Goal: Task Accomplishment & Management: Use online tool/utility

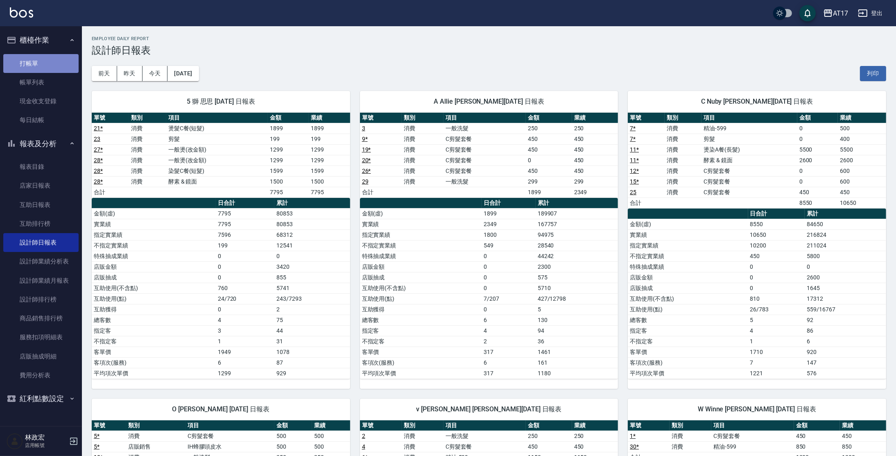
click at [30, 65] on link "打帳單" at bounding box center [40, 63] width 75 height 19
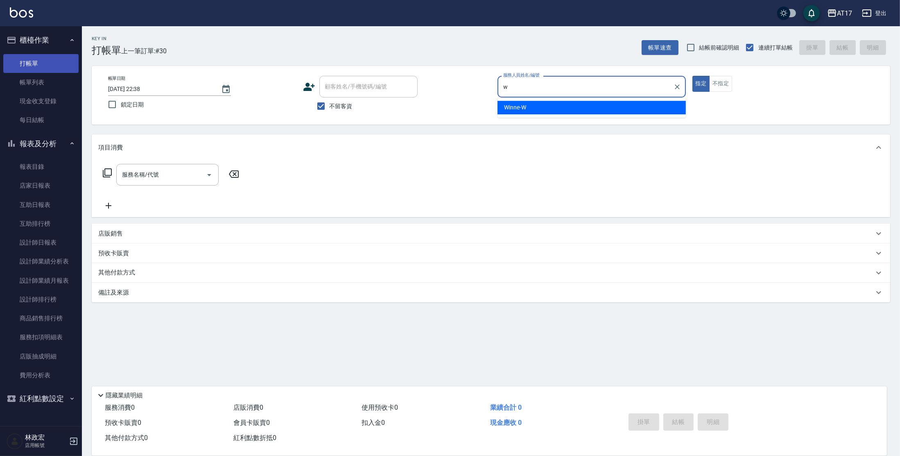
type input "Winne-W"
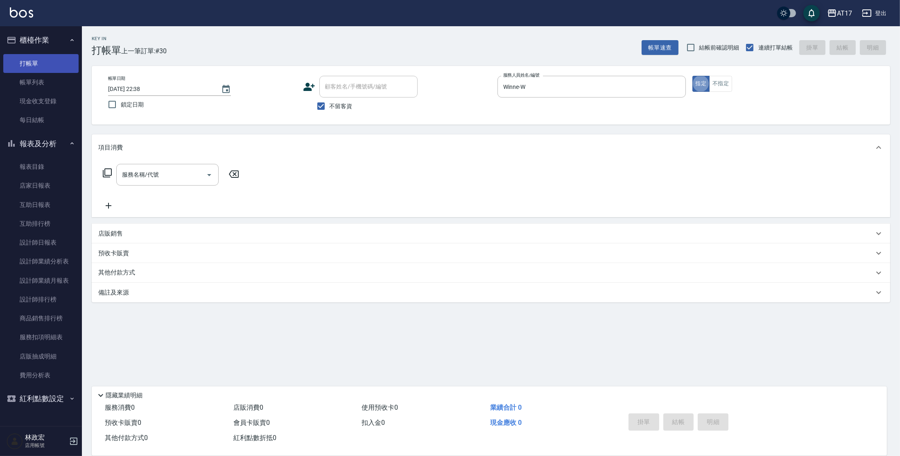
type button "true"
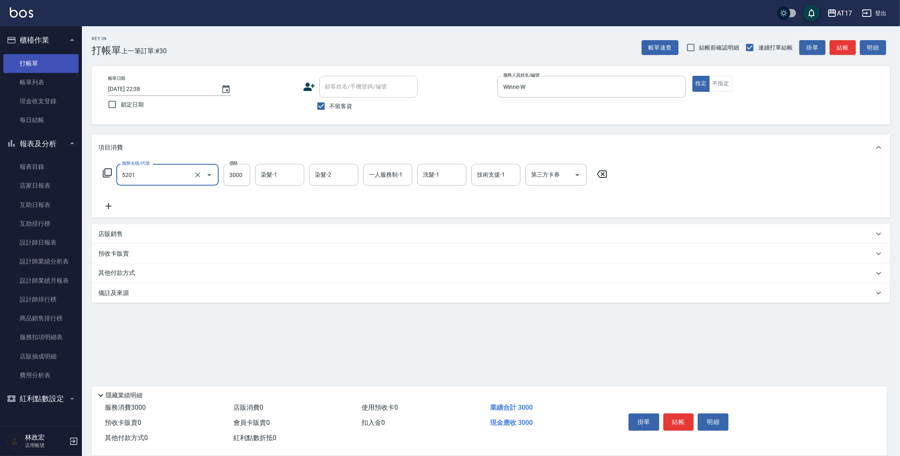
type input "染髮A餐(短髮)(5201)"
type input "儲值卡"
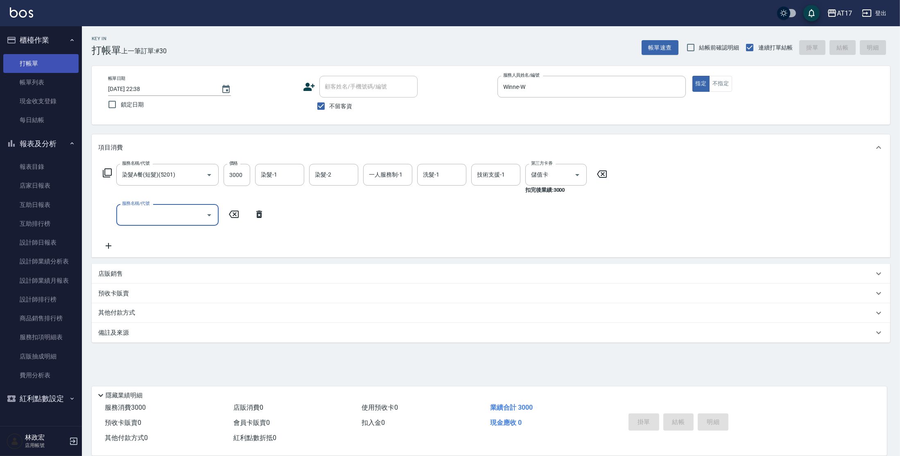
type input "[DATE] 22:39"
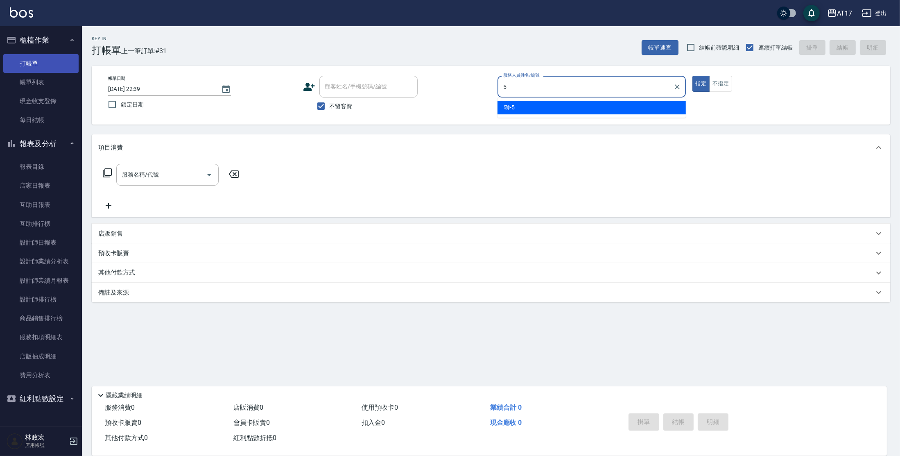
type input "獅-5"
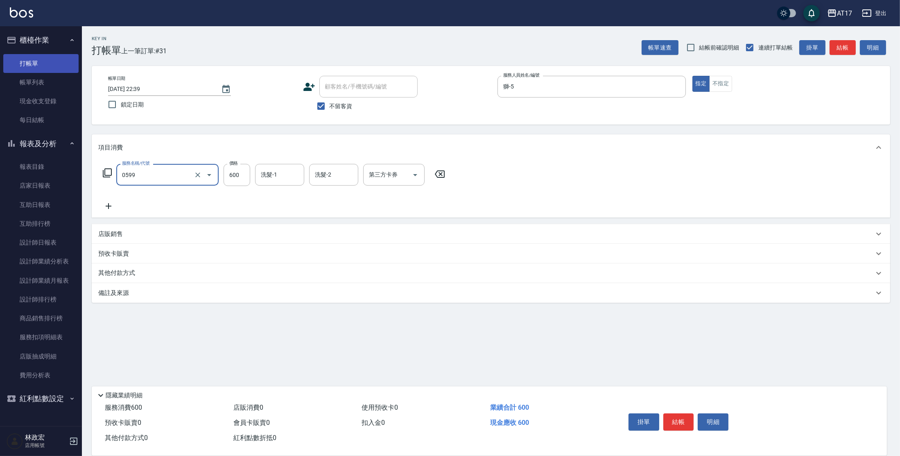
type input "精油-599(0599)"
type input "300"
type input "[PERSON_NAME]-22"
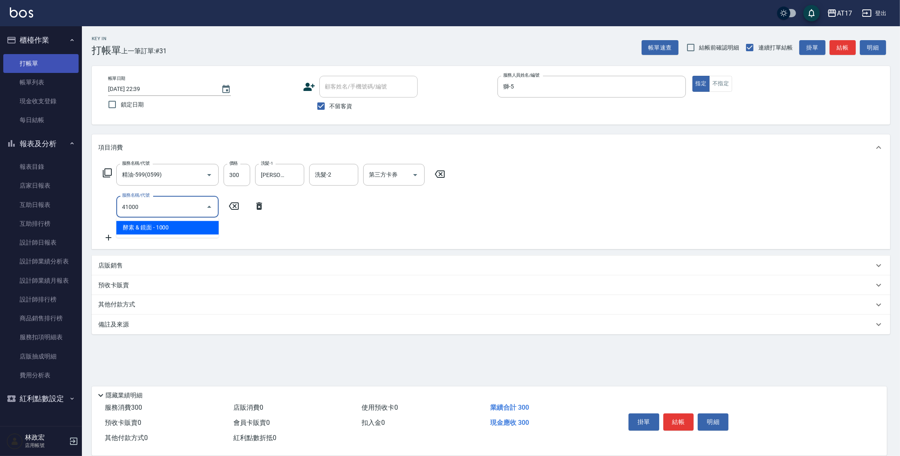
type input "酵素 & 鏡面(41000)"
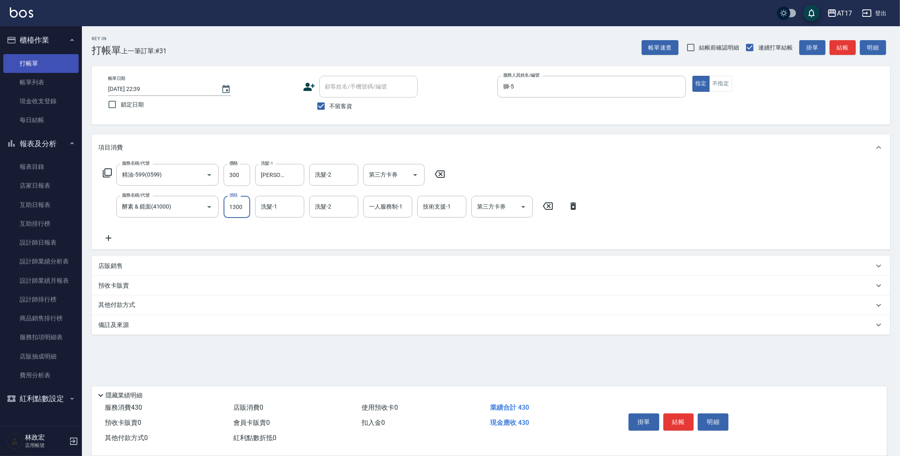
type input "1300"
type input "[PERSON_NAME]-22"
type input "獅-5"
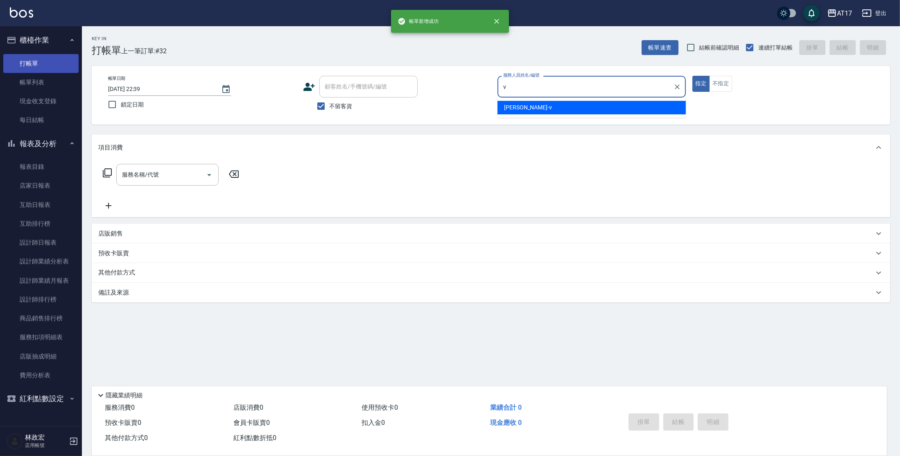
type input "[PERSON_NAME]"
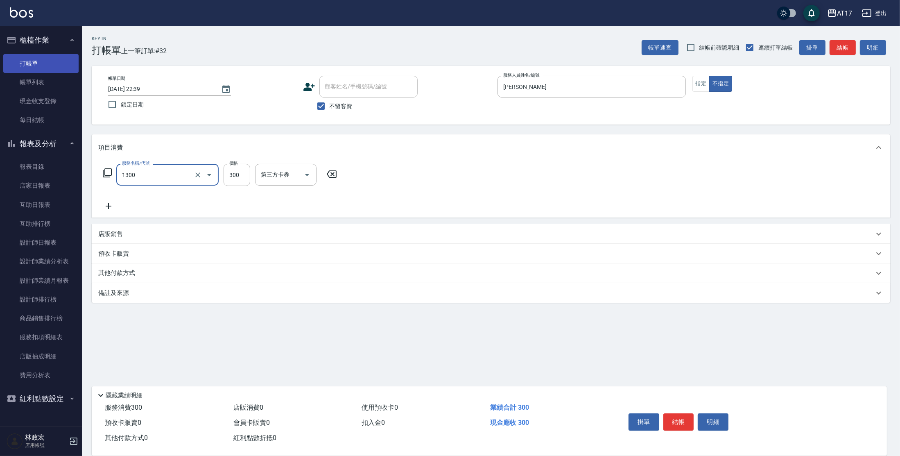
type input "一般洗髮(1300)"
type input "250"
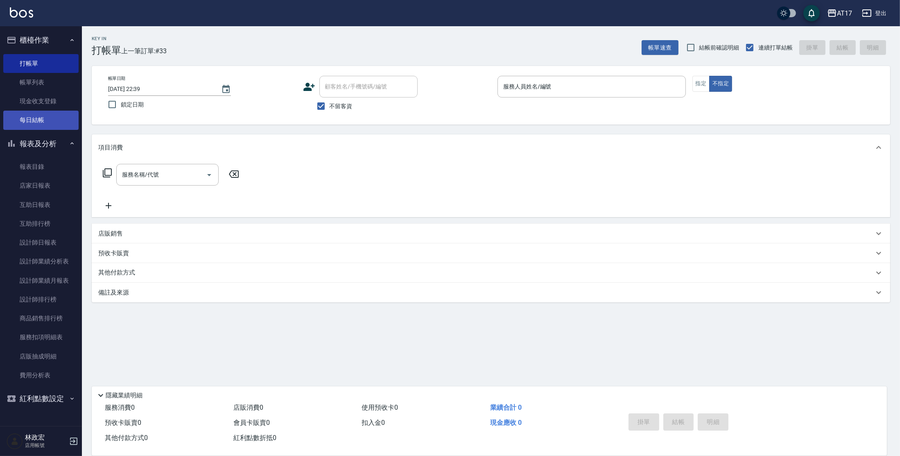
click at [39, 125] on link "每日結帳" at bounding box center [40, 120] width 75 height 19
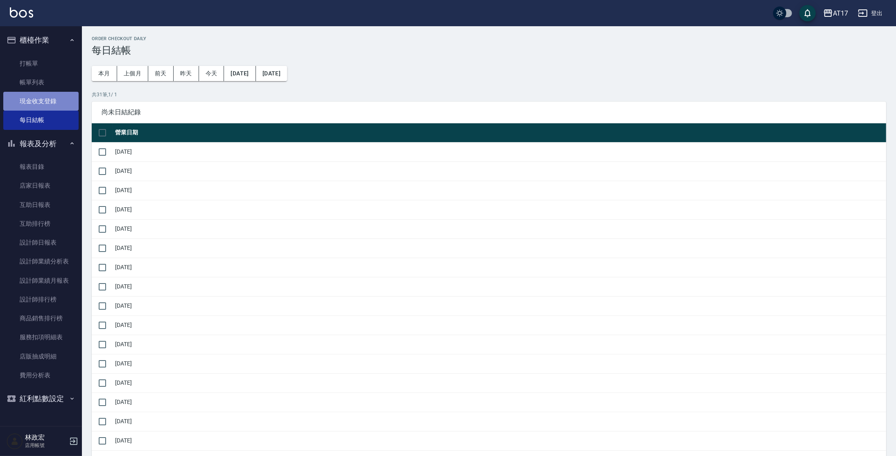
click at [49, 98] on link "現金收支登錄" at bounding box center [40, 101] width 75 height 19
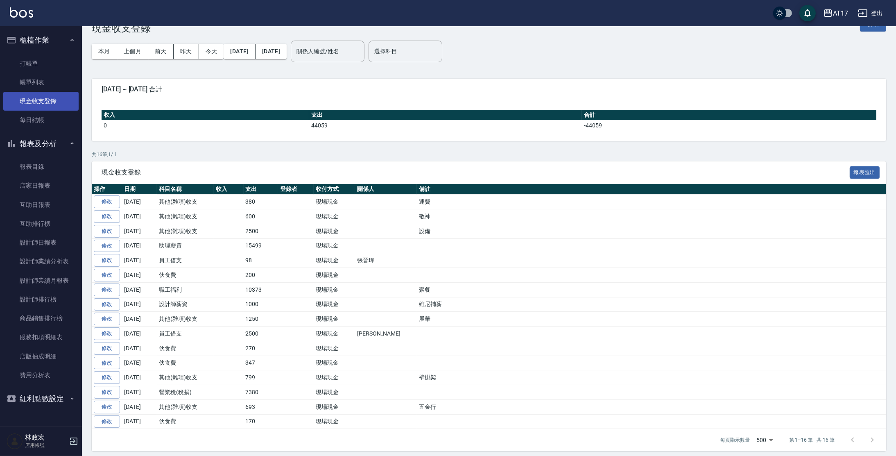
scroll to position [25, 0]
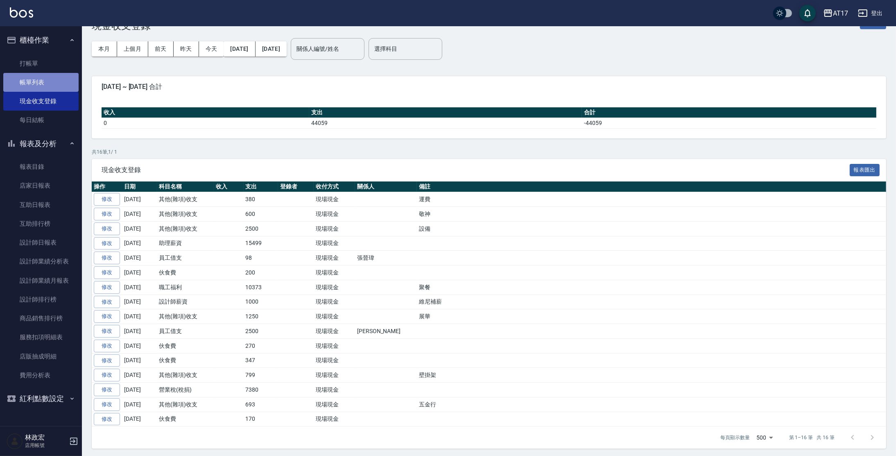
click at [42, 75] on link "帳單列表" at bounding box center [40, 82] width 75 height 19
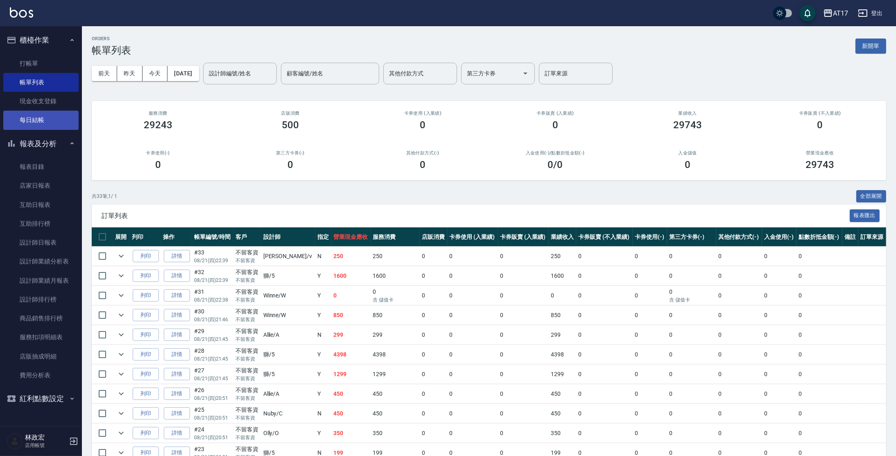
click at [52, 126] on link "每日結帳" at bounding box center [40, 120] width 75 height 19
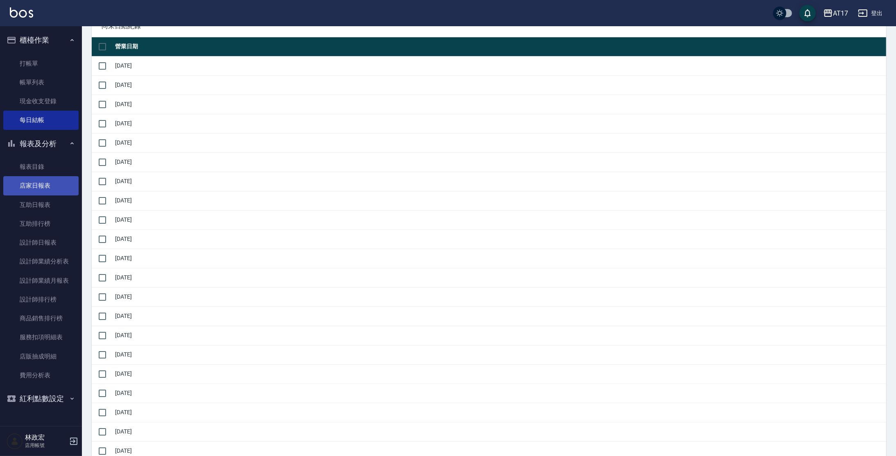
scroll to position [89, 0]
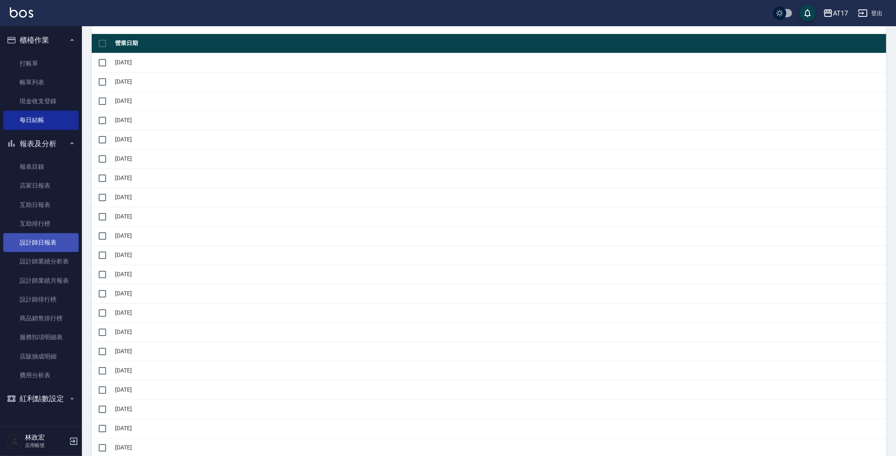
click at [61, 237] on link "設計師日報表" at bounding box center [40, 242] width 75 height 19
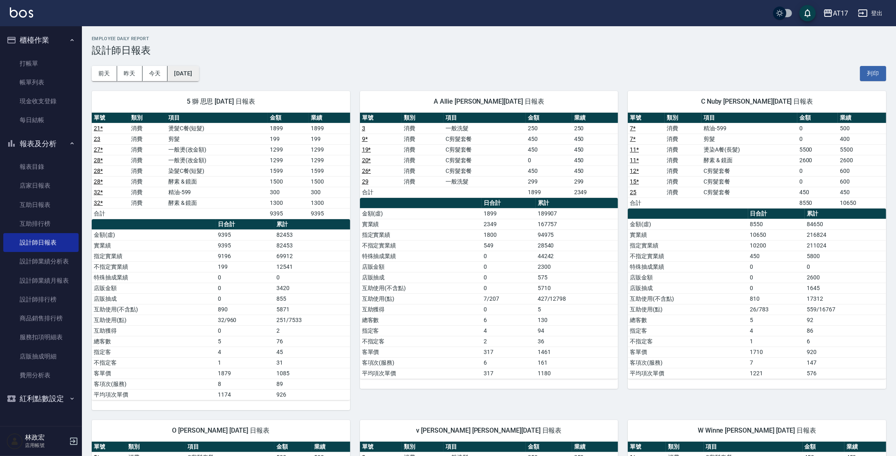
click at [199, 72] on button "[DATE]" at bounding box center [182, 73] width 31 height 15
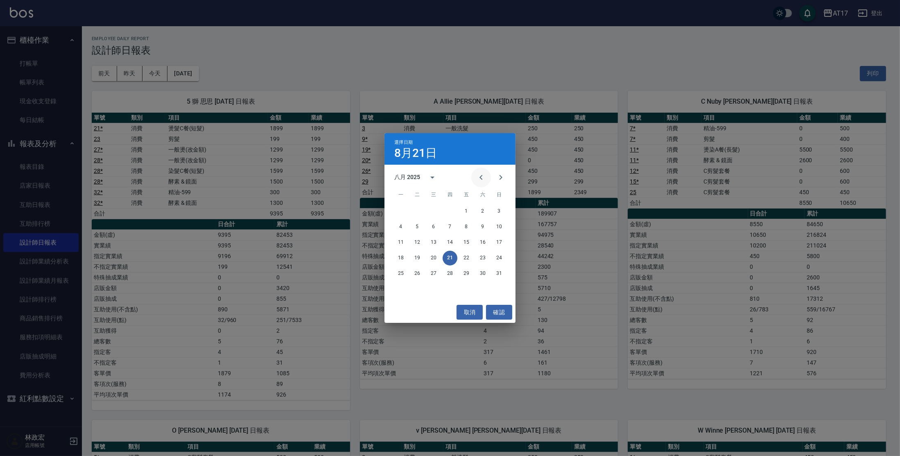
click at [480, 179] on icon "Previous month" at bounding box center [481, 177] width 10 height 10
click at [402, 259] on button "21" at bounding box center [400, 258] width 15 height 15
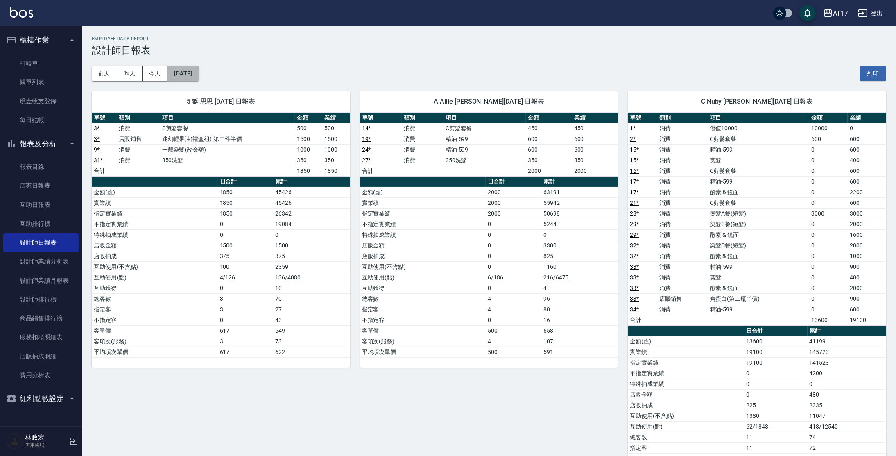
click at [183, 79] on button "[DATE]" at bounding box center [182, 73] width 31 height 15
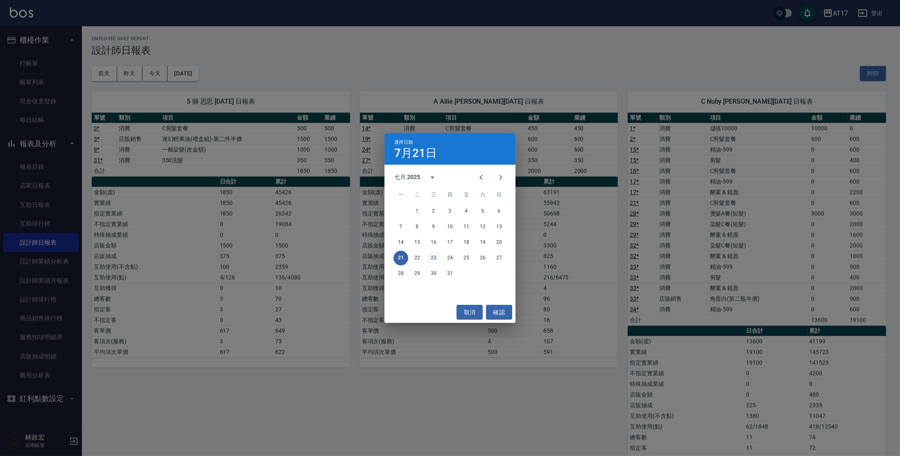
click at [431, 256] on button "23" at bounding box center [433, 258] width 15 height 15
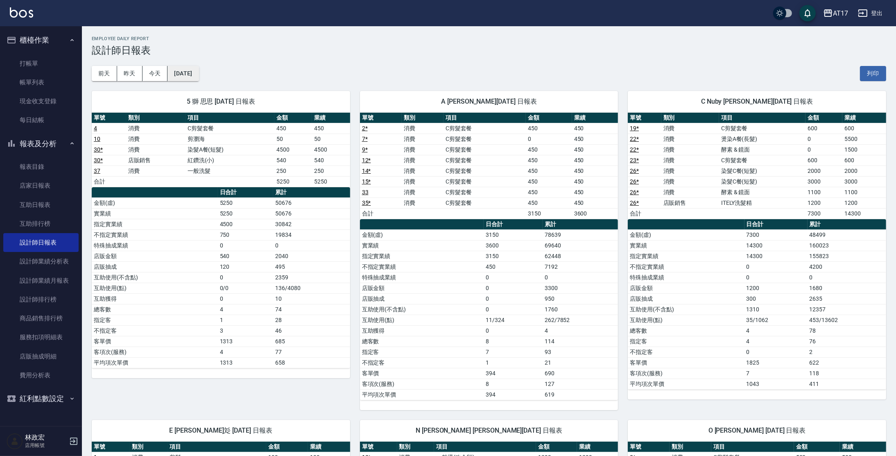
click at [184, 72] on button "[DATE]" at bounding box center [182, 73] width 31 height 15
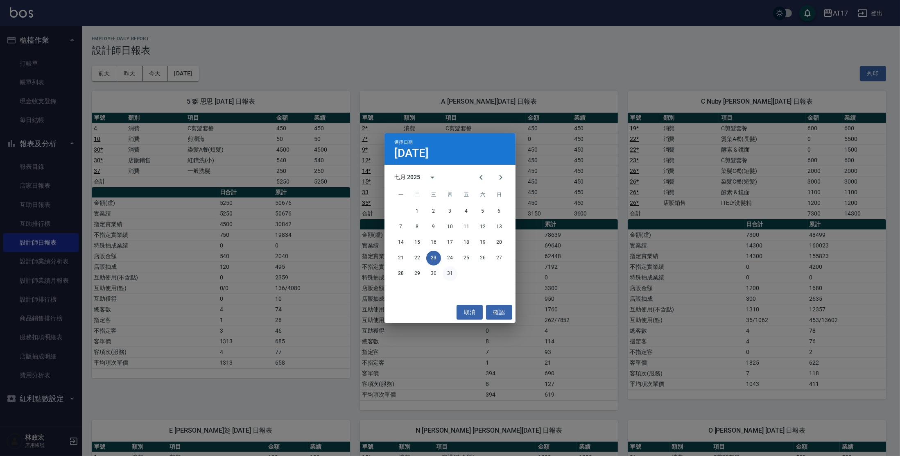
click at [450, 275] on button "31" at bounding box center [450, 273] width 15 height 15
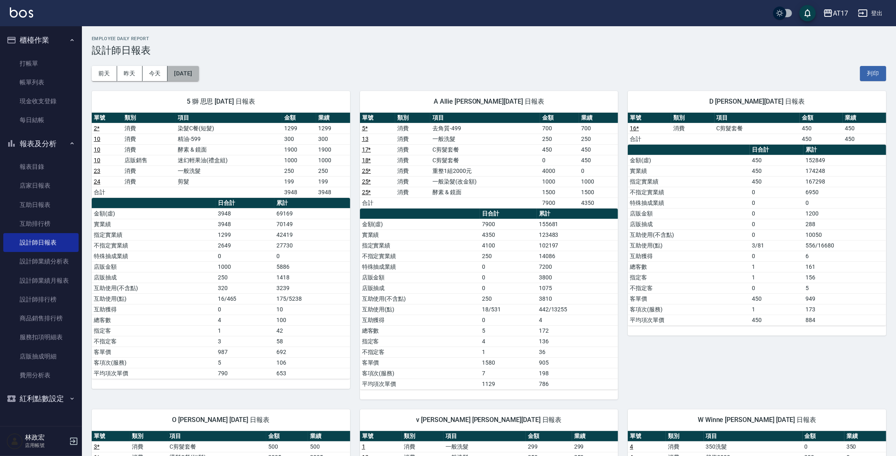
click at [194, 80] on button "[DATE]" at bounding box center [182, 73] width 31 height 15
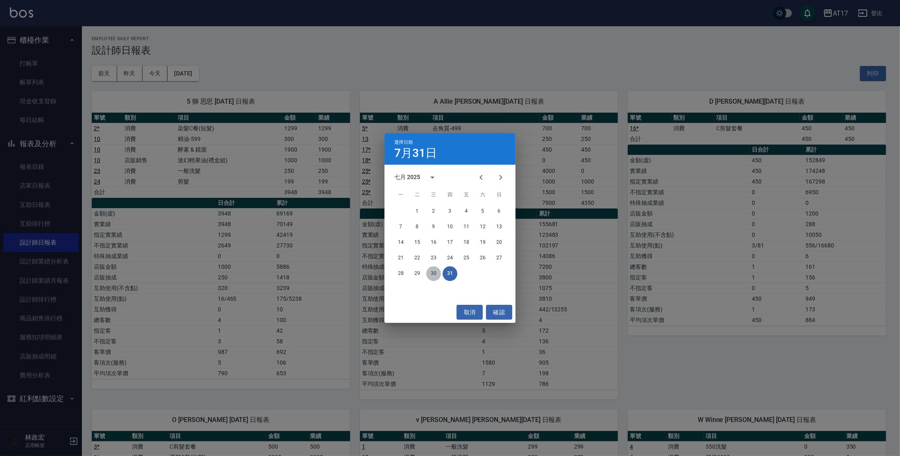
click at [436, 271] on button "30" at bounding box center [433, 273] width 15 height 15
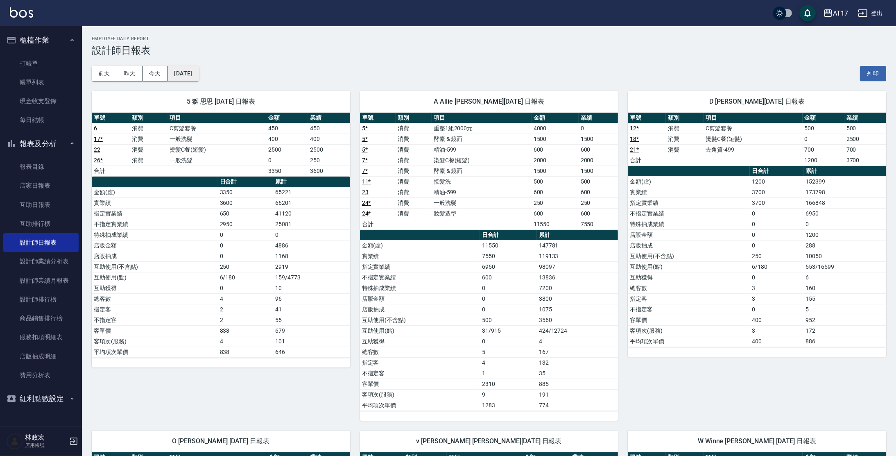
click at [199, 71] on button "[DATE]" at bounding box center [182, 73] width 31 height 15
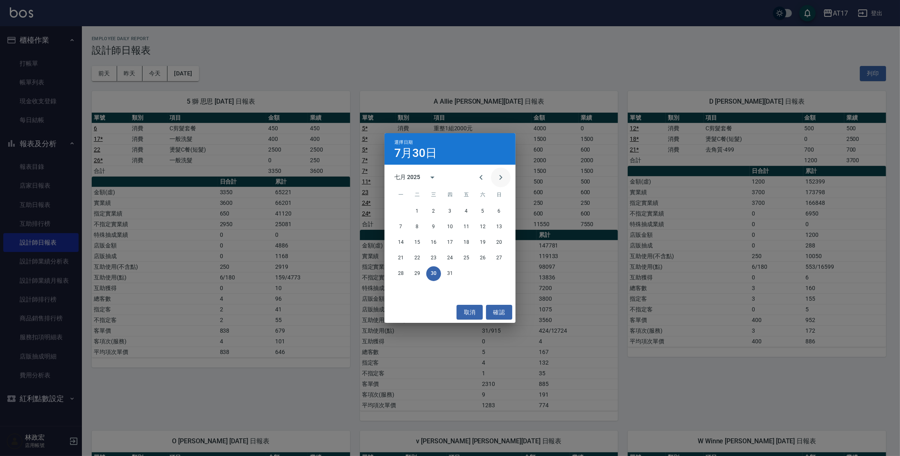
click at [501, 175] on icon "Next month" at bounding box center [501, 177] width 10 height 10
click at [475, 309] on button "取消" at bounding box center [470, 312] width 26 height 15
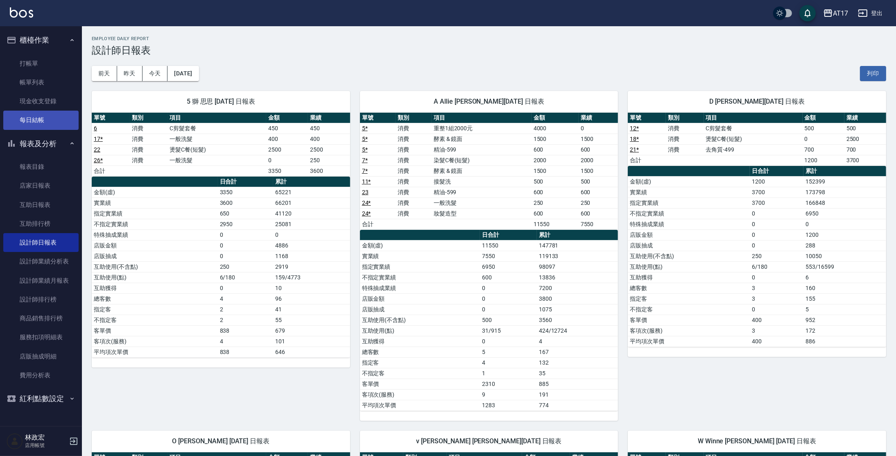
click at [40, 121] on link "每日結帳" at bounding box center [40, 120] width 75 height 19
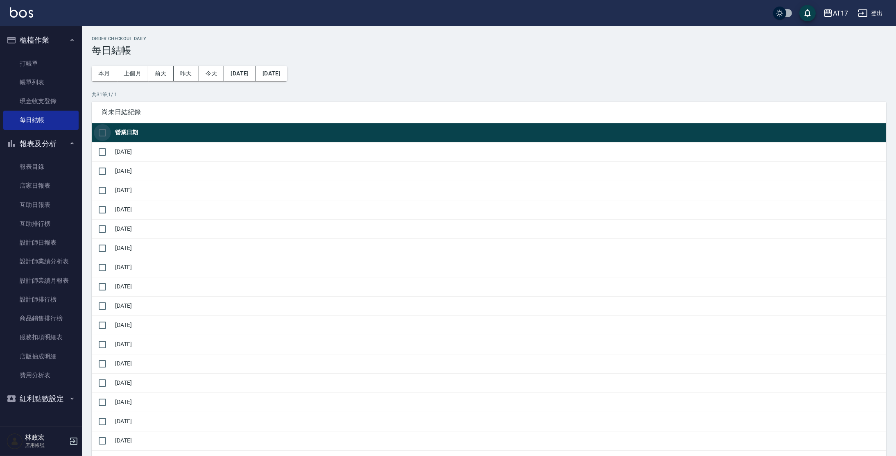
click at [106, 133] on input "checkbox" at bounding box center [102, 132] width 17 height 17
checkbox input "true"
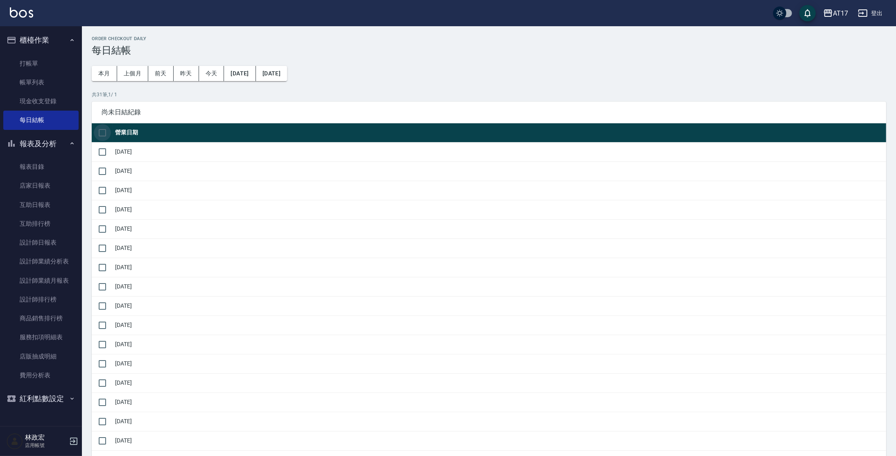
checkbox input "true"
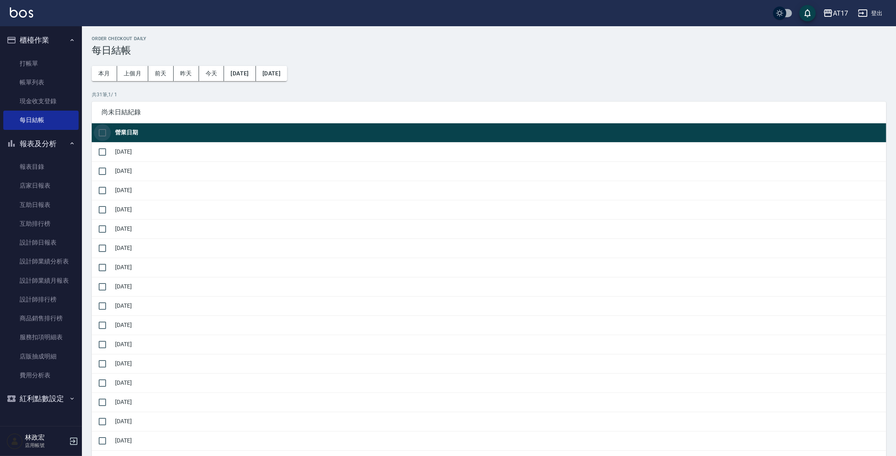
checkbox input "true"
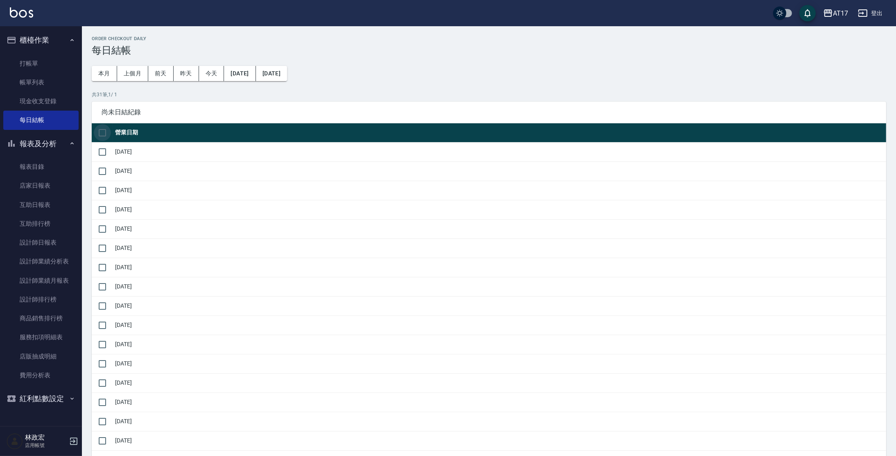
checkbox input "true"
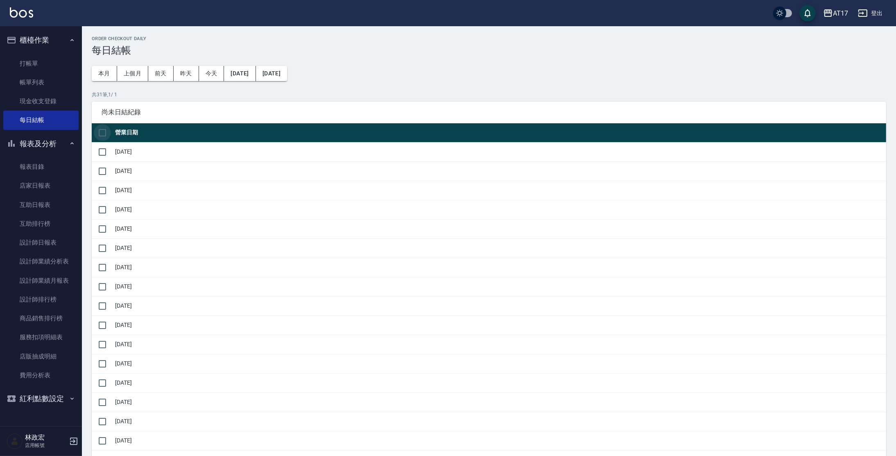
checkbox input "true"
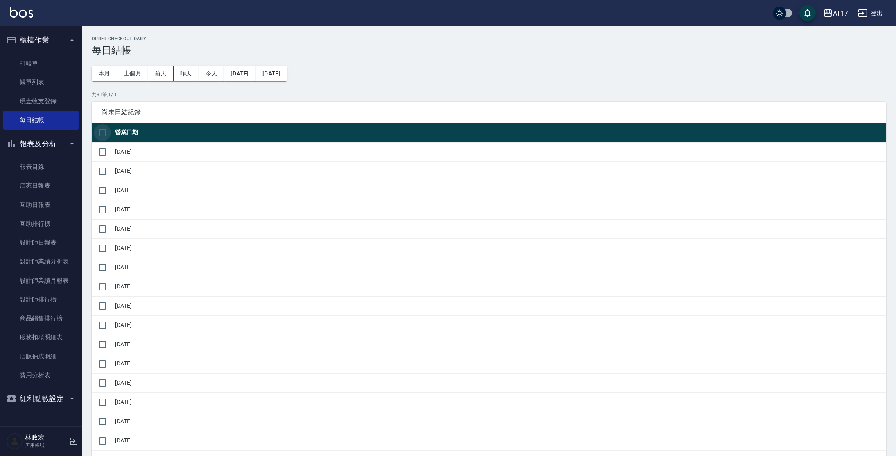
checkbox input "true"
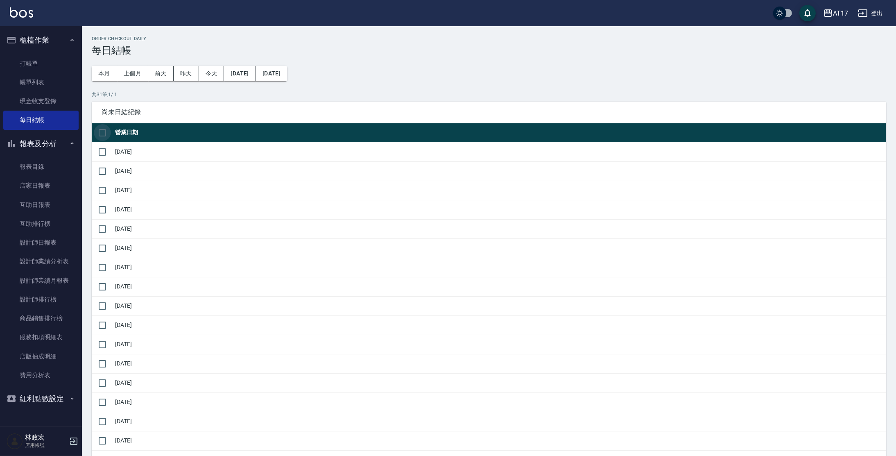
checkbox input "true"
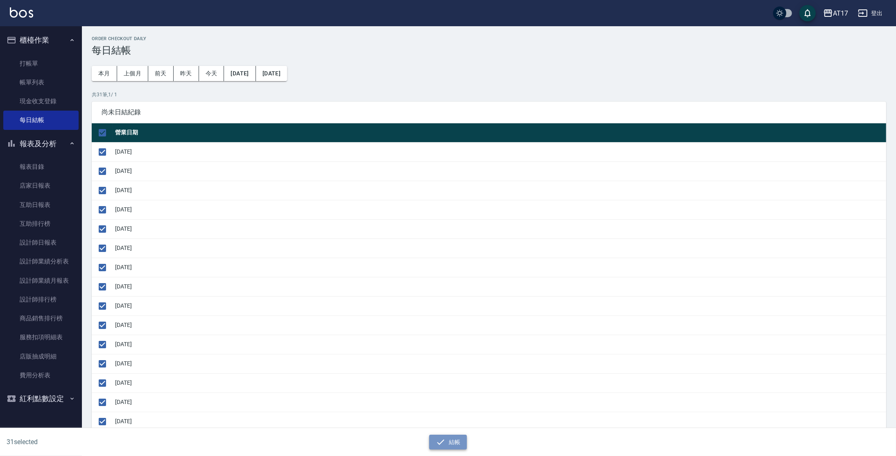
click at [450, 436] on button "結帳" at bounding box center [448, 441] width 38 height 15
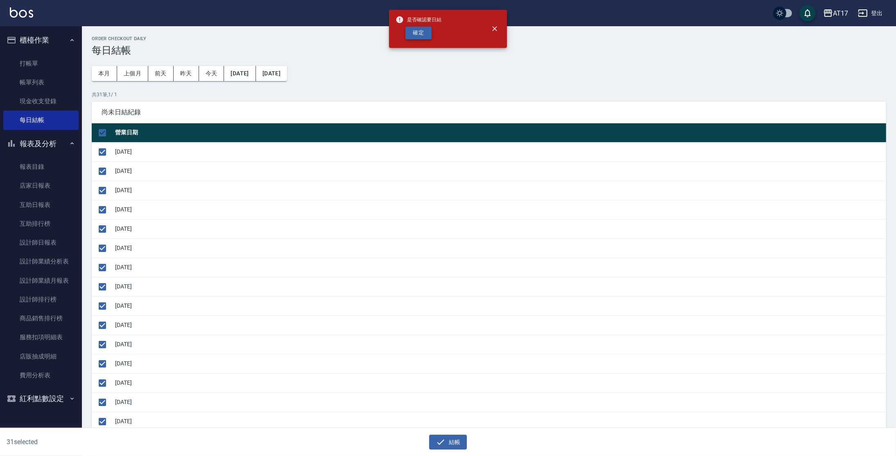
click at [418, 30] on button "確定" at bounding box center [418, 33] width 26 height 13
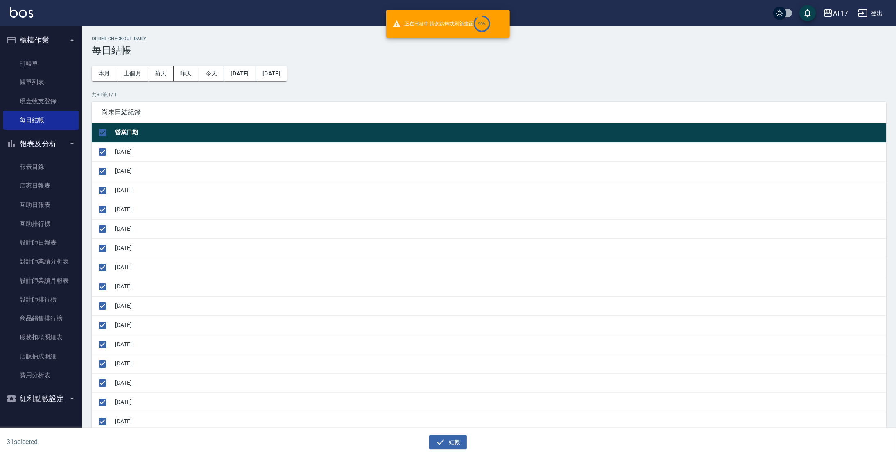
checkbox input "false"
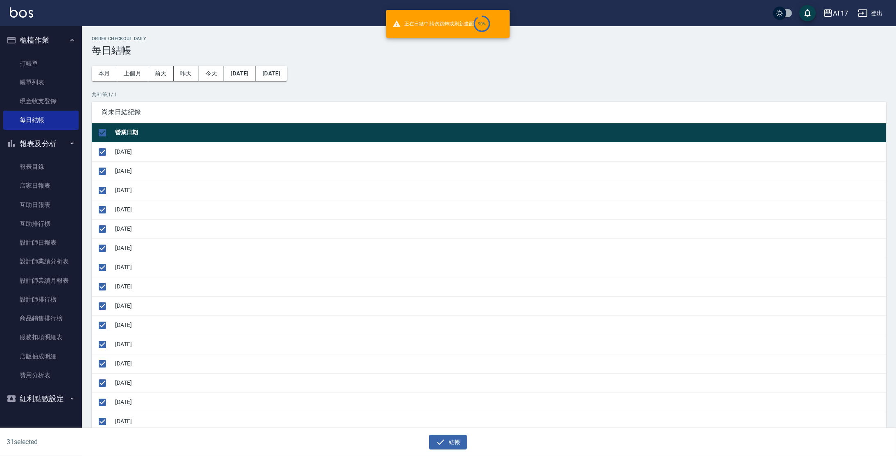
checkbox input "false"
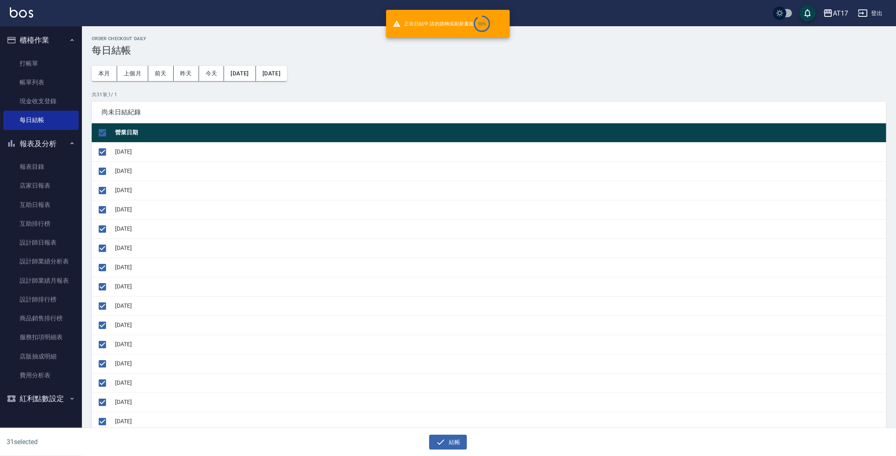
checkbox input "false"
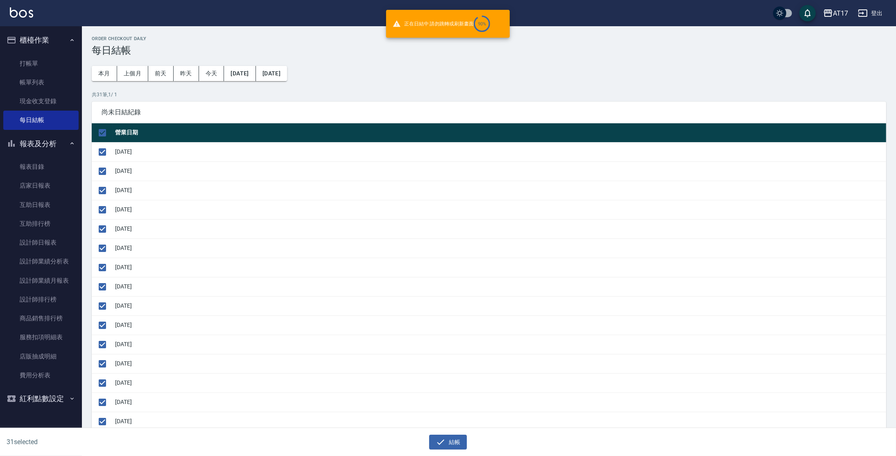
checkbox input "false"
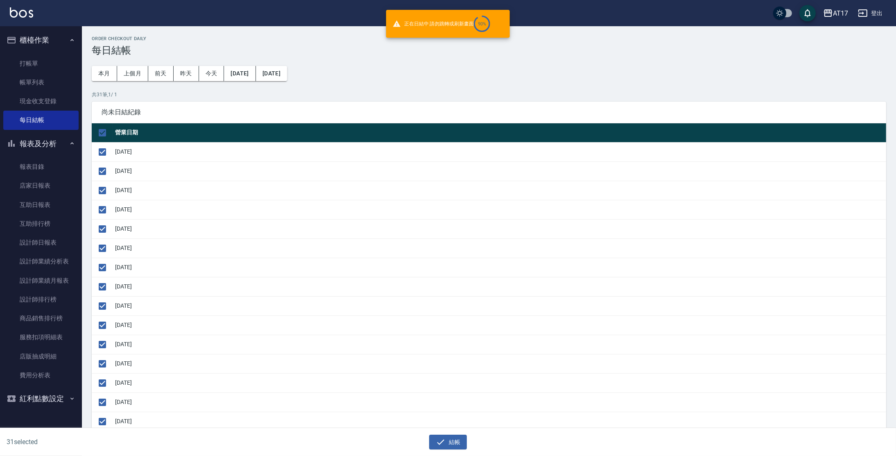
checkbox input "false"
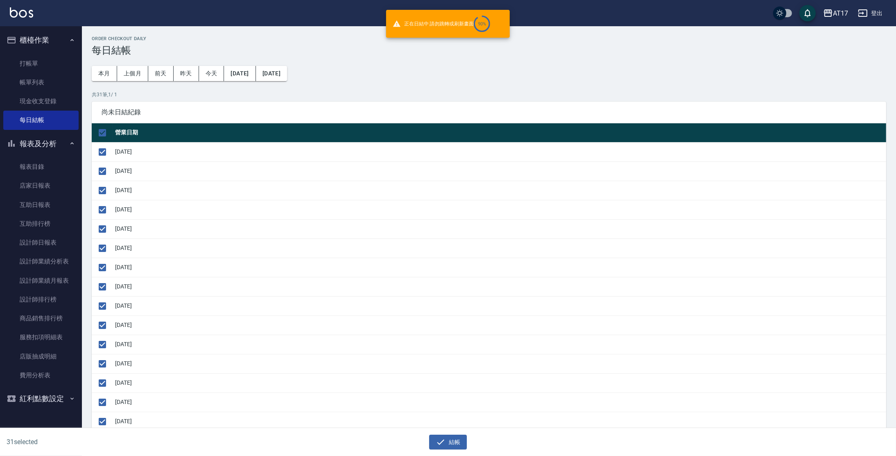
checkbox input "false"
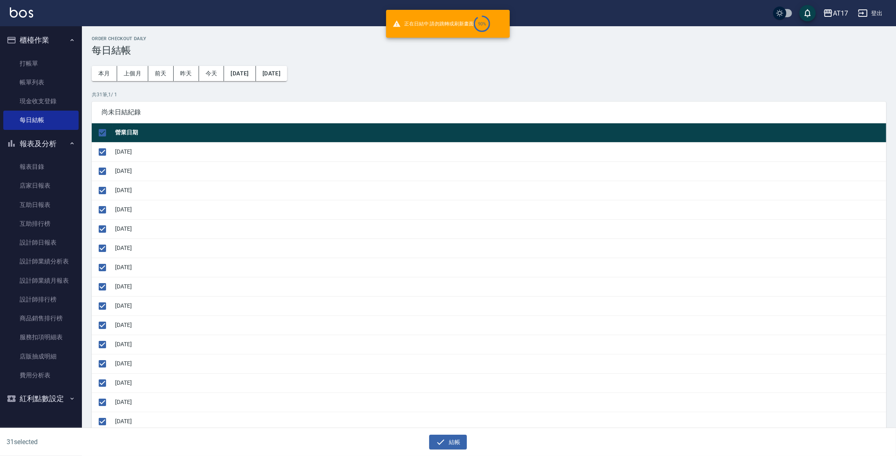
checkbox input "false"
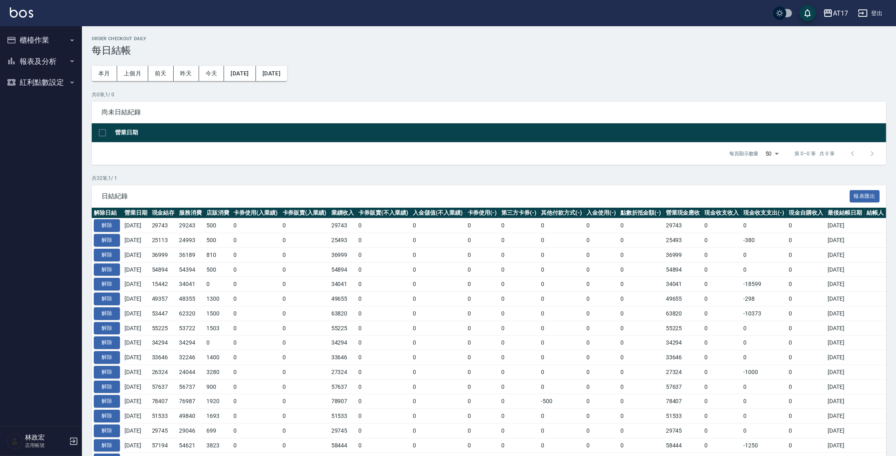
click at [58, 60] on button "報表及分析" at bounding box center [40, 61] width 75 height 21
click at [29, 61] on button "報表及分析" at bounding box center [40, 61] width 75 height 21
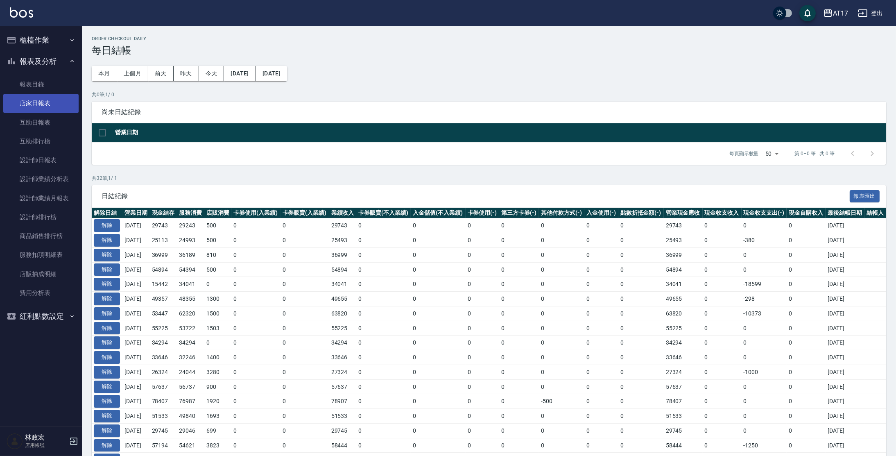
click at [53, 105] on link "店家日報表" at bounding box center [40, 103] width 75 height 19
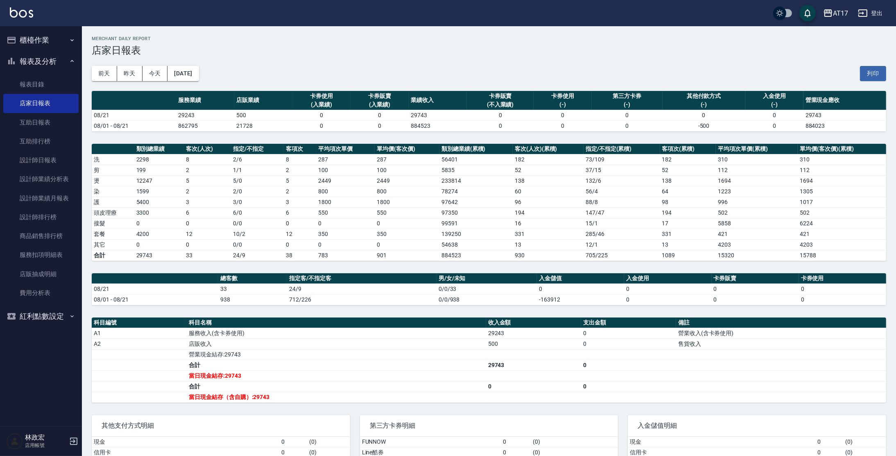
click at [47, 43] on button "櫃檯作業" at bounding box center [40, 39] width 75 height 21
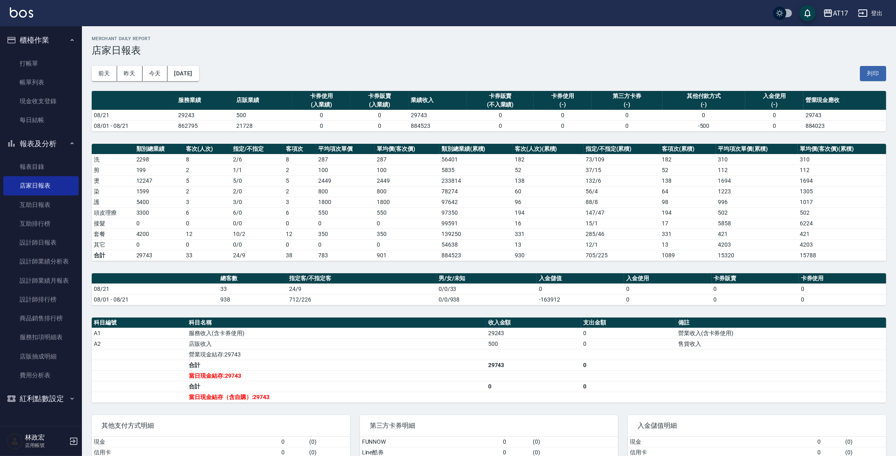
click at [43, 129] on li "每日結帳" at bounding box center [40, 120] width 75 height 19
click at [41, 124] on link "每日結帳" at bounding box center [40, 120] width 75 height 19
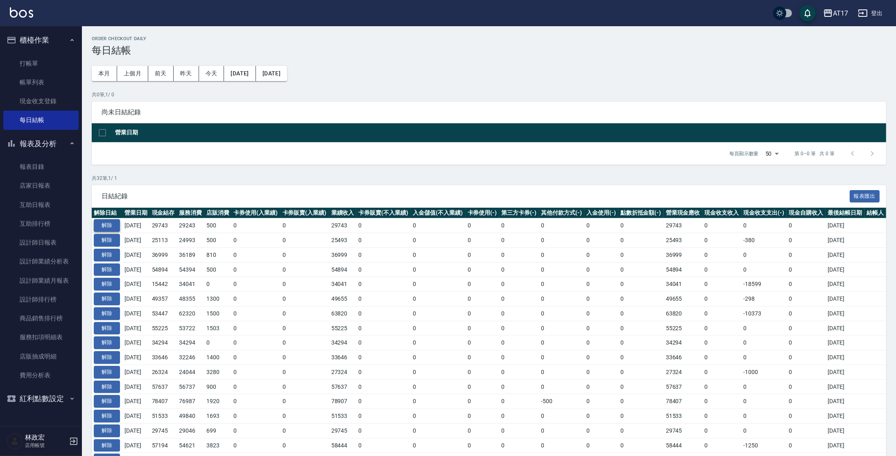
click at [114, 219] on td "解除" at bounding box center [107, 225] width 31 height 15
click at [109, 230] on button "解除" at bounding box center [107, 225] width 26 height 13
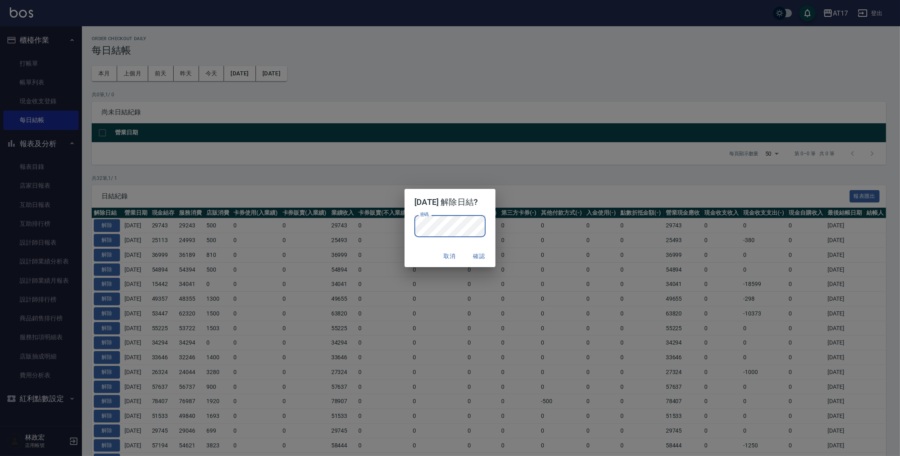
click at [482, 253] on button "確認" at bounding box center [479, 256] width 26 height 15
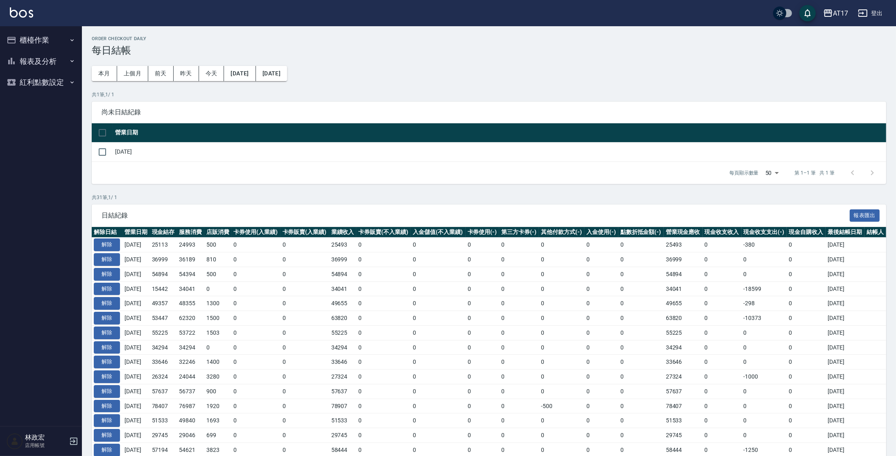
click at [32, 67] on button "報表及分析" at bounding box center [40, 61] width 75 height 21
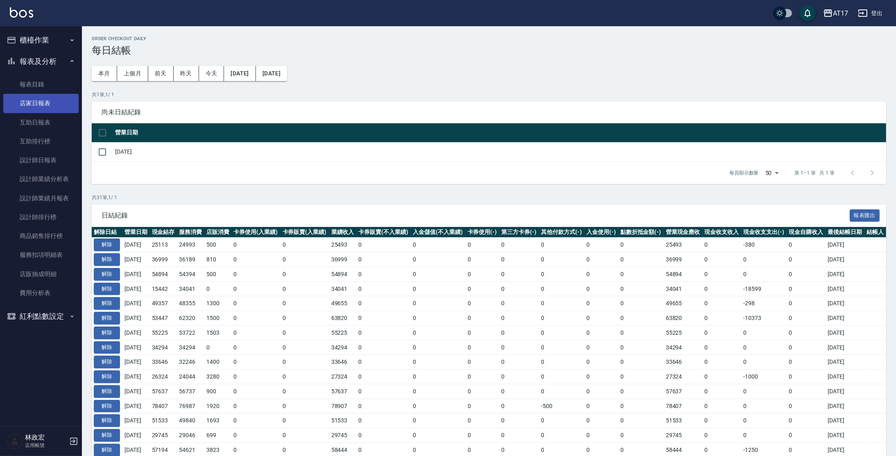
click at [36, 107] on link "店家日報表" at bounding box center [40, 103] width 75 height 19
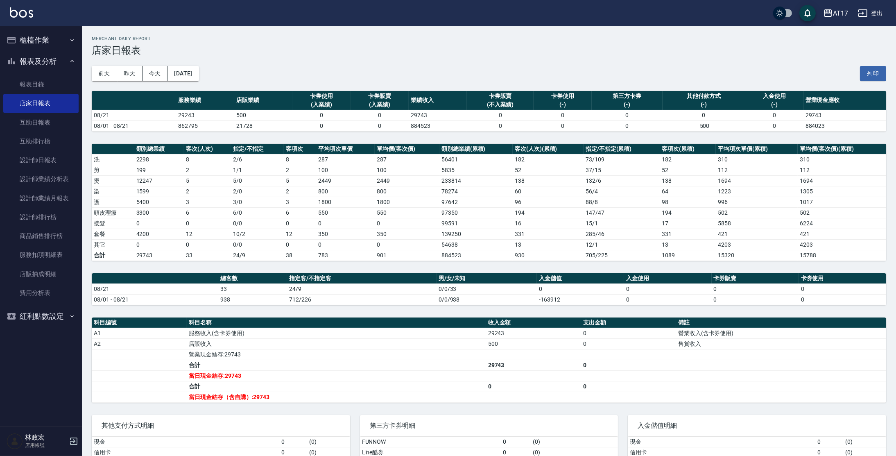
click at [45, 43] on button "櫃檯作業" at bounding box center [40, 39] width 75 height 21
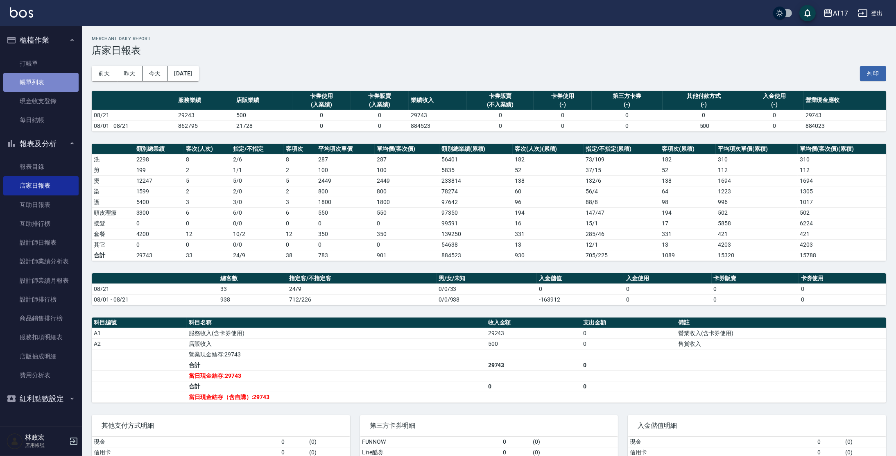
click at [30, 79] on link "帳單列表" at bounding box center [40, 82] width 75 height 19
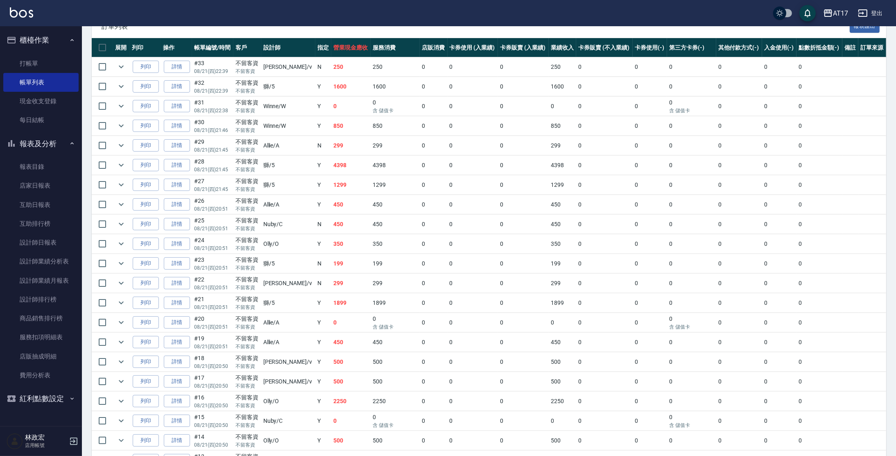
scroll to position [191, 0]
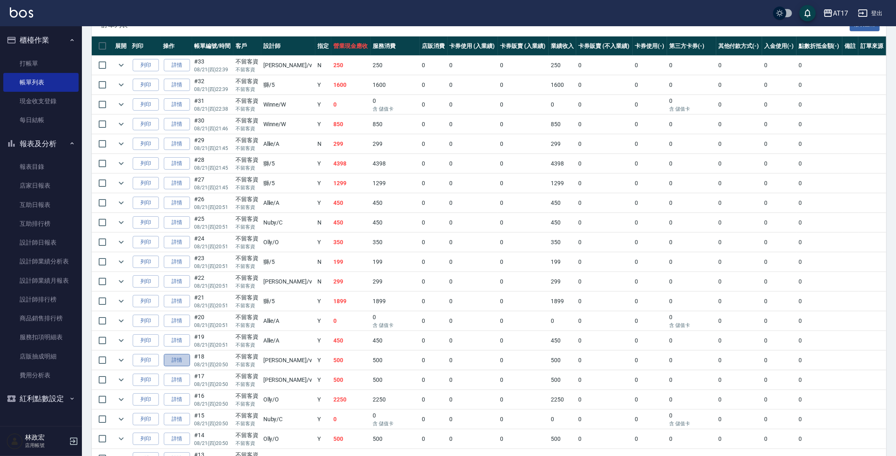
click at [187, 362] on link "詳情" at bounding box center [177, 360] width 26 height 13
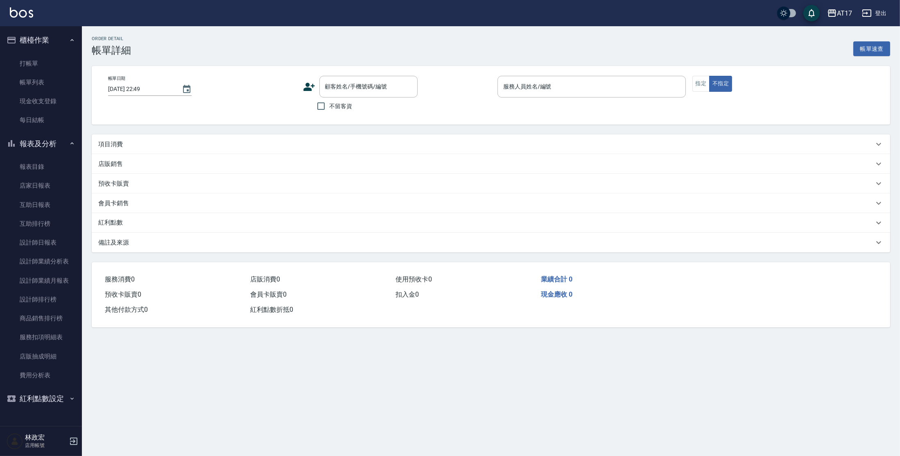
type input "2025/08/21 20:50"
checkbox input "true"
type input "Kai Kai-v"
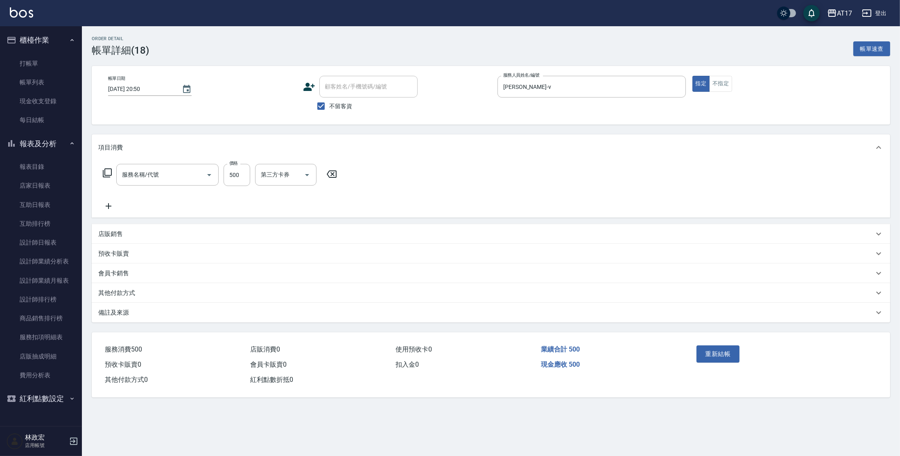
type input "精油-599(0599)"
drag, startPoint x: 375, startPoint y: 176, endPoint x: 377, endPoint y: 185, distance: 8.4
click at [375, 176] on input "第三方卡券" at bounding box center [388, 174] width 42 height 14
click at [392, 245] on span "儲值卡" at bounding box center [393, 250] width 61 height 14
type input "儲值卡"
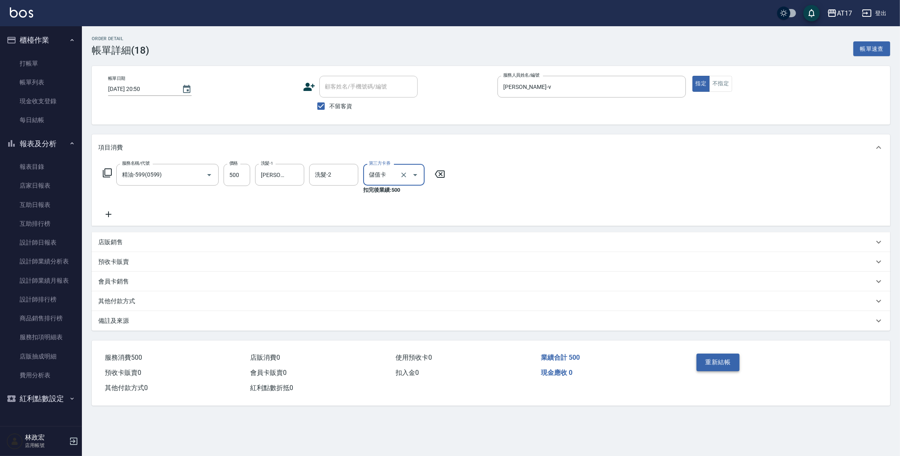
click at [708, 364] on button "重新結帳" at bounding box center [717, 361] width 43 height 17
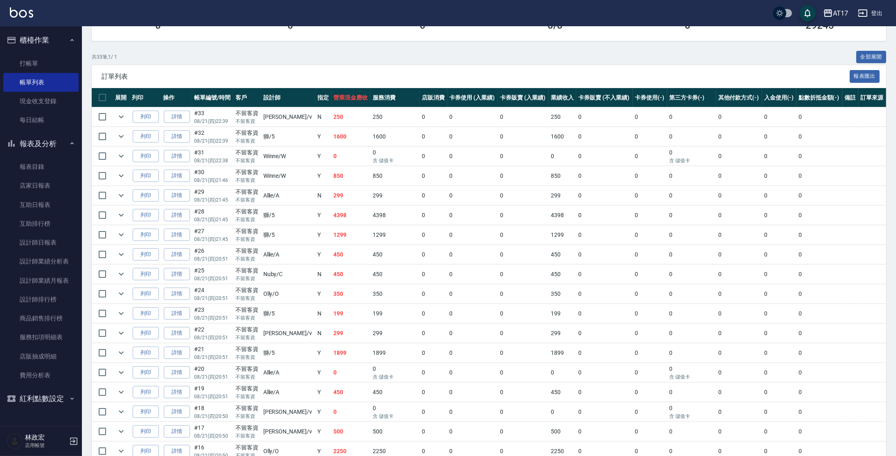
scroll to position [301, 0]
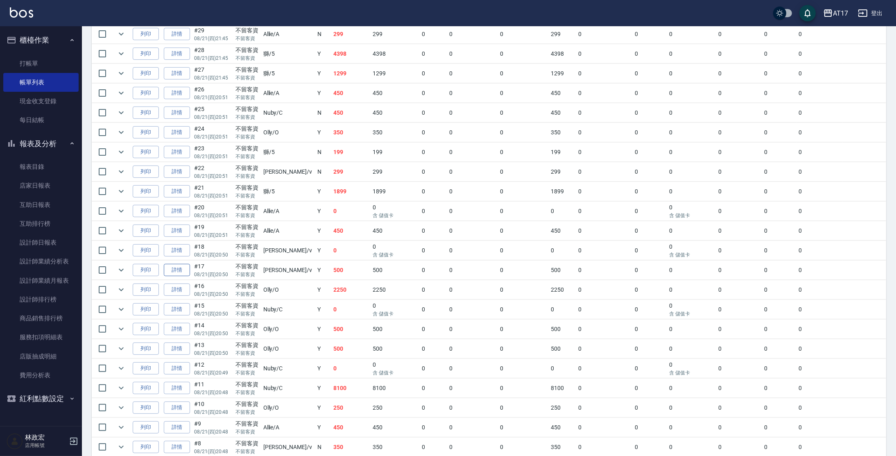
click at [183, 271] on link "詳情" at bounding box center [177, 270] width 26 height 13
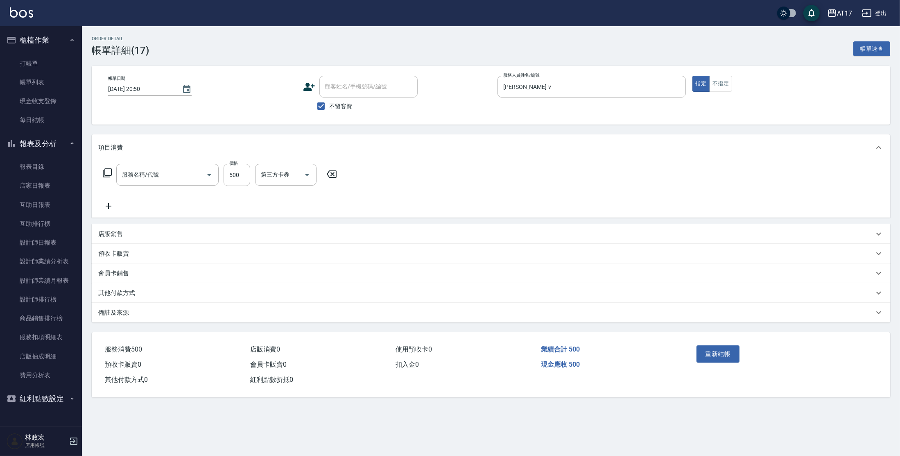
type input "2025/08/21 20:50"
checkbox input "true"
type input "[PERSON_NAME]"
type input "精油-599(0599)"
click at [378, 172] on input "第三方卡券" at bounding box center [388, 174] width 42 height 14
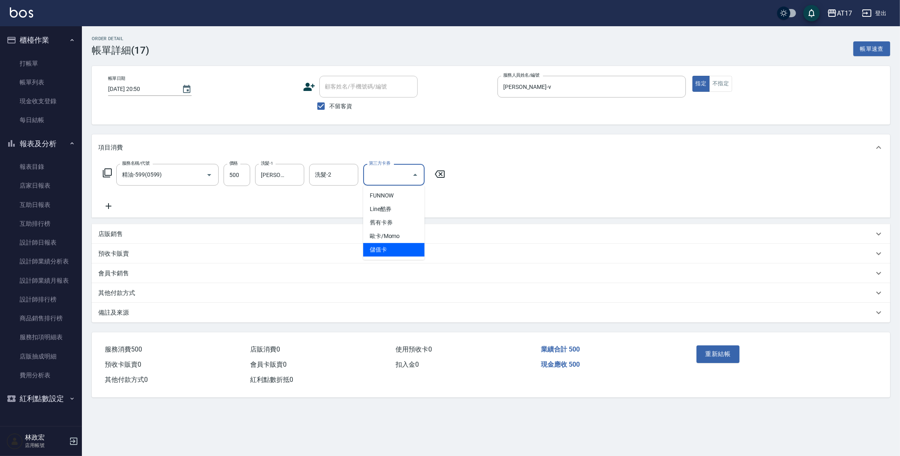
click at [381, 253] on span "儲值卡" at bounding box center [393, 250] width 61 height 14
type input "儲值卡"
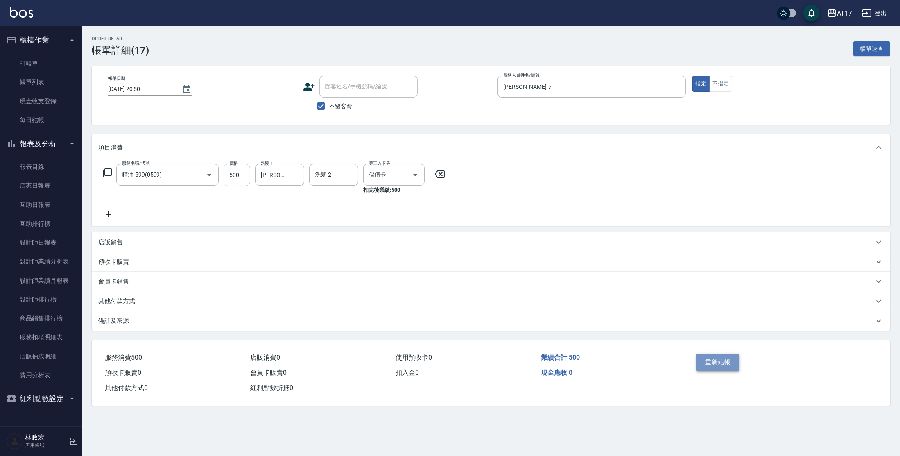
click at [719, 357] on button "重新結帳" at bounding box center [717, 361] width 43 height 17
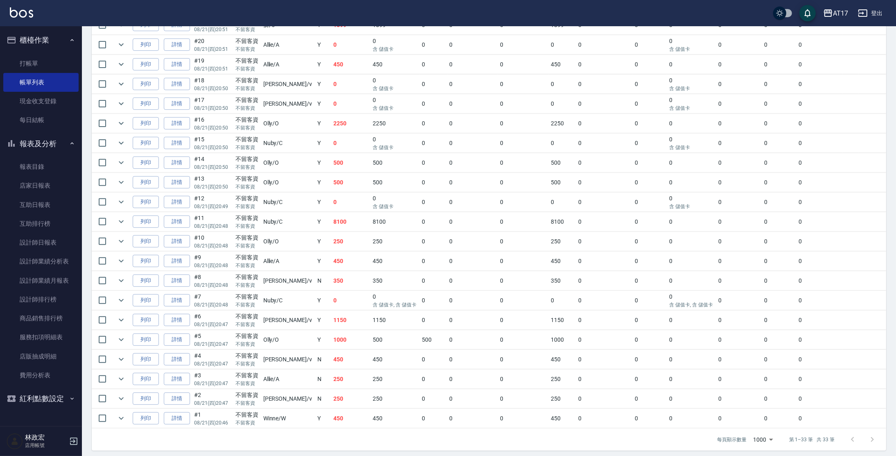
scroll to position [468, 0]
click at [17, 123] on link "每日結帳" at bounding box center [40, 120] width 75 height 19
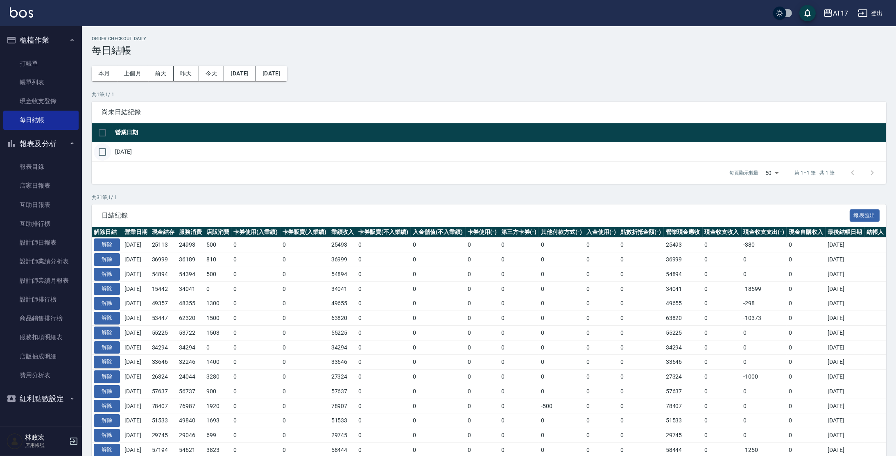
click at [106, 150] on input "checkbox" at bounding box center [102, 151] width 17 height 17
checkbox input "true"
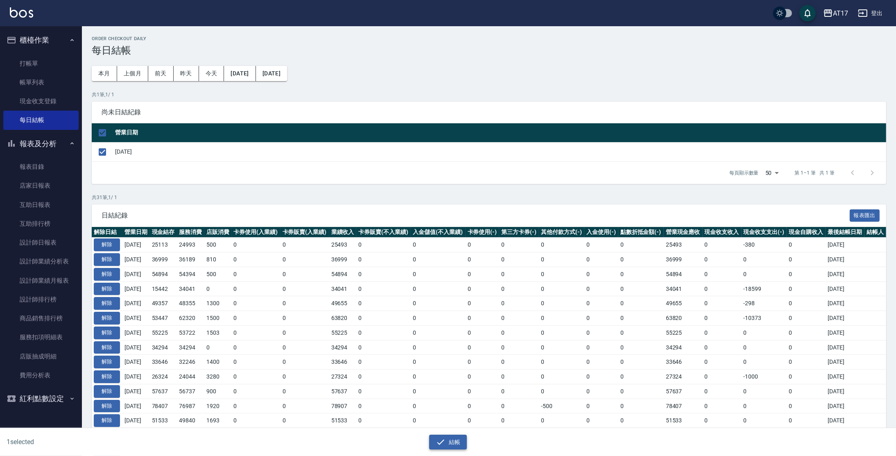
click at [454, 443] on button "結帳" at bounding box center [448, 441] width 38 height 15
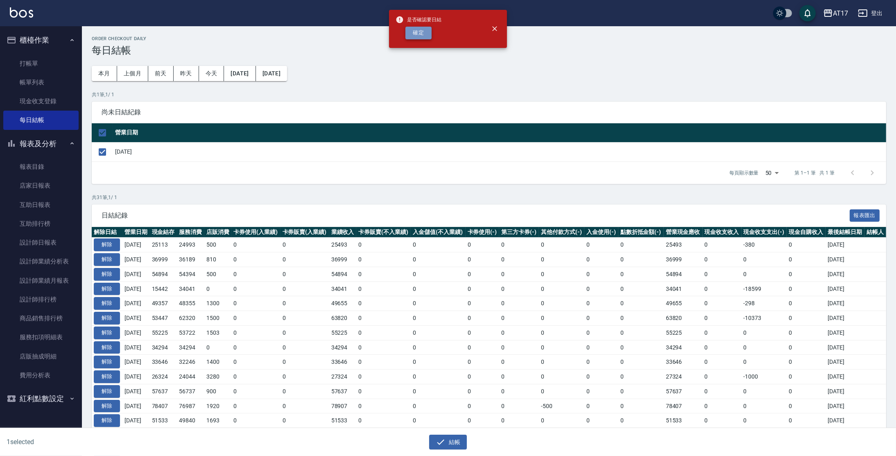
click at [430, 29] on button "確定" at bounding box center [418, 33] width 26 height 13
checkbox input "false"
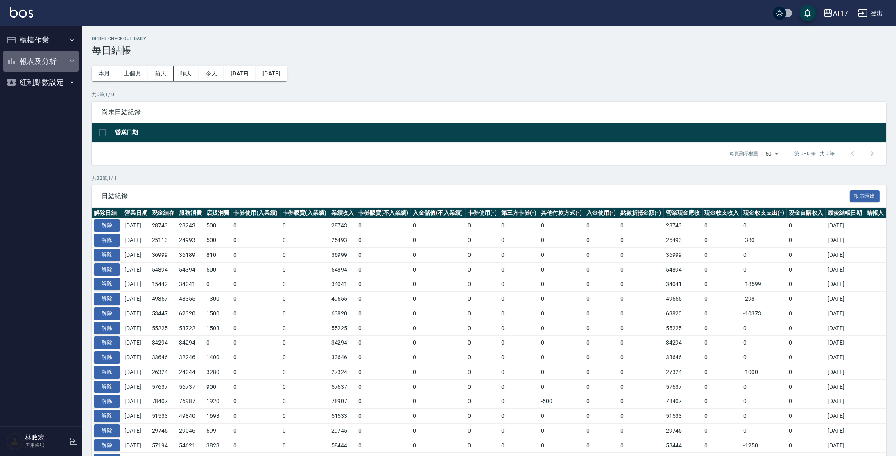
click at [51, 61] on button "報表及分析" at bounding box center [40, 61] width 75 height 21
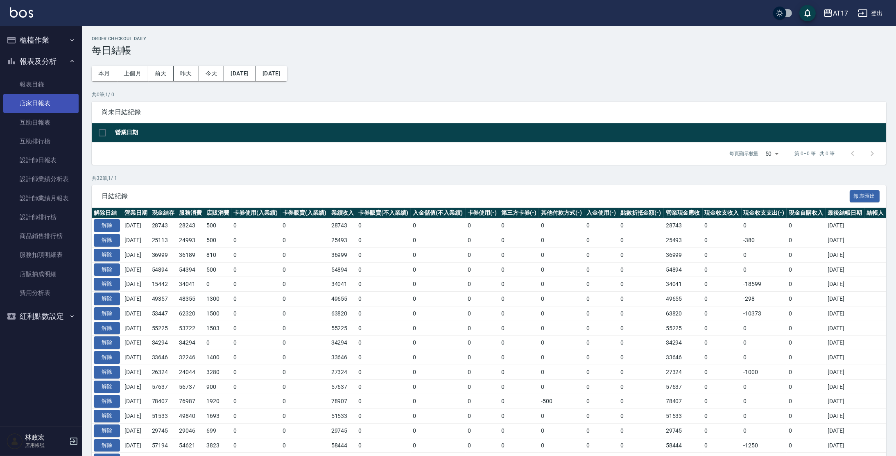
click at [48, 110] on link "店家日報表" at bounding box center [40, 103] width 75 height 19
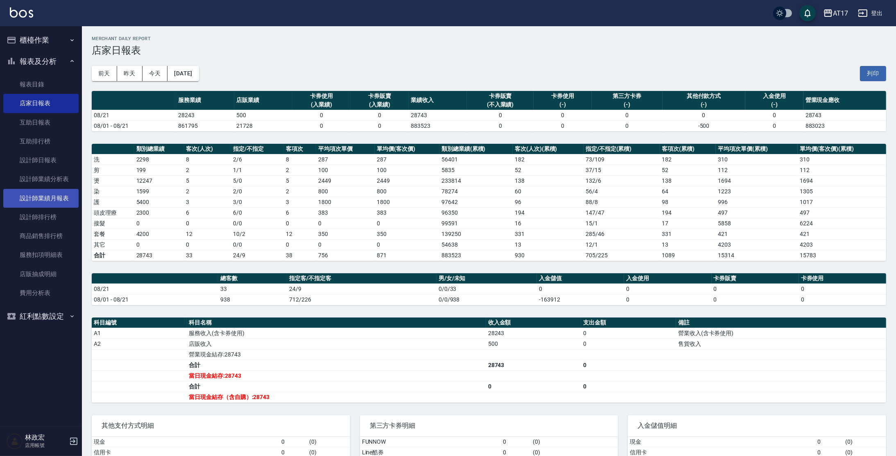
click at [38, 193] on link "設計師業績月報表" at bounding box center [40, 198] width 75 height 19
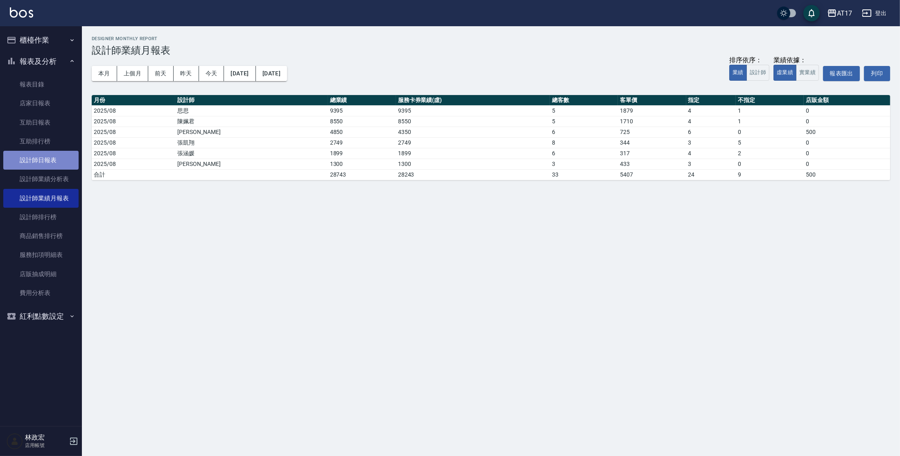
click at [28, 161] on link "設計師日報表" at bounding box center [40, 160] width 75 height 19
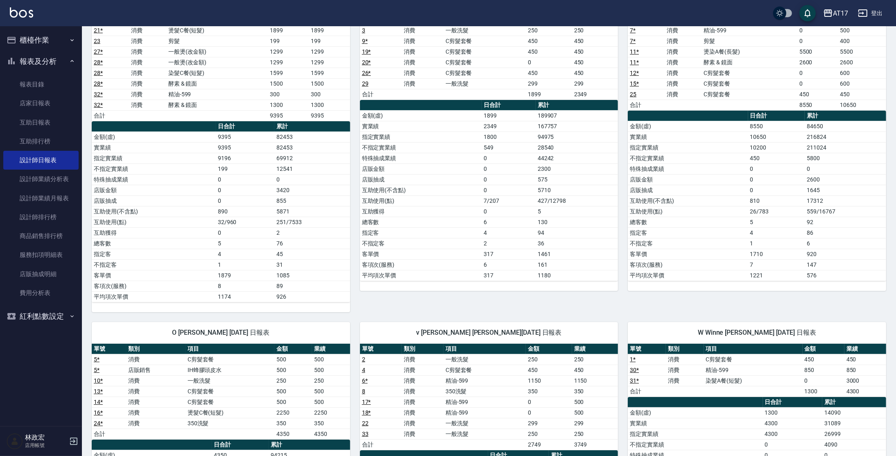
scroll to position [89, 0]
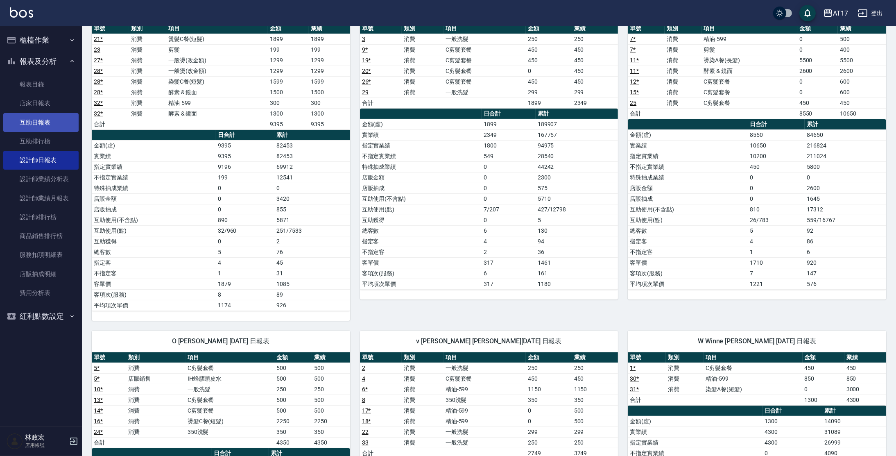
click at [59, 122] on link "互助日報表" at bounding box center [40, 122] width 75 height 19
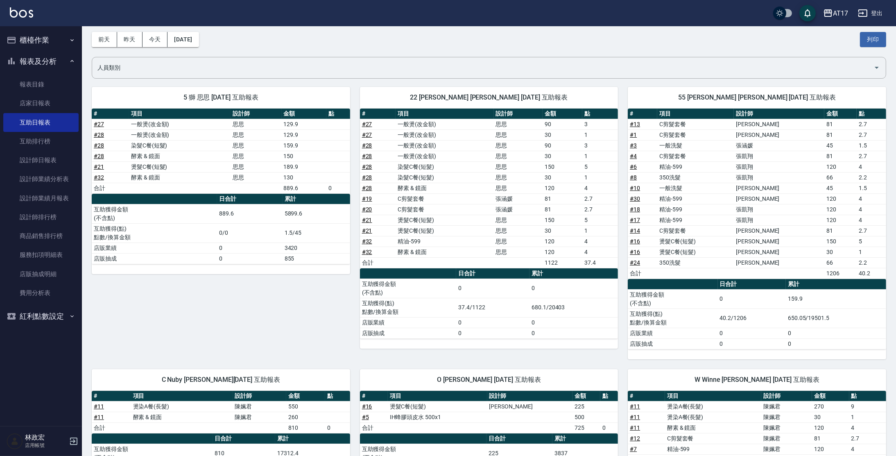
scroll to position [34, 0]
click at [769, 176] on td "張凱翔" at bounding box center [779, 177] width 90 height 11
click at [766, 197] on td "黃音雅" at bounding box center [779, 199] width 90 height 11
drag, startPoint x: 784, startPoint y: 174, endPoint x: 787, endPoint y: 171, distance: 4.6
click at [786, 172] on td "張凱翔" at bounding box center [779, 177] width 90 height 11
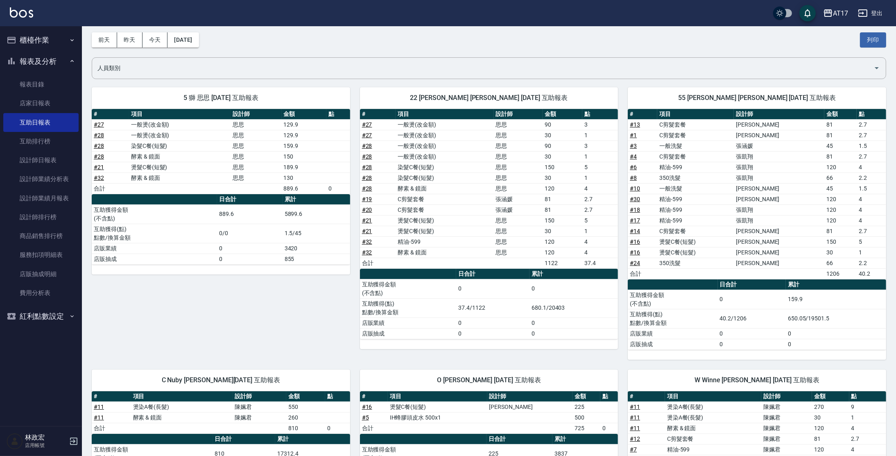
click at [789, 131] on td "黃音雅" at bounding box center [779, 135] width 90 height 11
drag, startPoint x: 774, startPoint y: 134, endPoint x: 790, endPoint y: 145, distance: 19.1
click at [800, 134] on td "黃音雅" at bounding box center [779, 135] width 90 height 11
drag, startPoint x: 773, startPoint y: 190, endPoint x: 781, endPoint y: 188, distance: 7.6
click at [781, 188] on td "[PERSON_NAME]" at bounding box center [779, 188] width 90 height 11
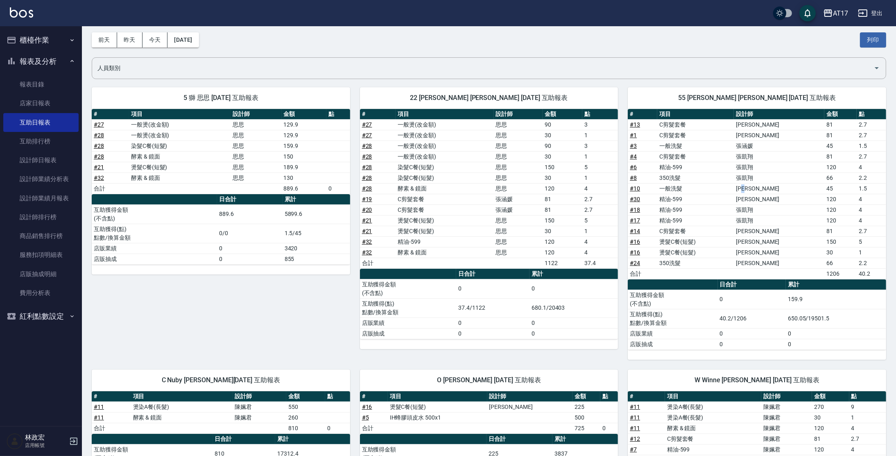
click at [780, 187] on td "[PERSON_NAME]" at bounding box center [779, 188] width 90 height 11
click at [777, 182] on tbody "# 13 C剪髮套餐 潘信良 81 2.7 # 1 C剪髮套餐 黃音雅 81 2.7 # 3 一般洗髮 張涵媛 45 1.5 # 4 C剪髮套餐 張凱翔 81…" at bounding box center [757, 199] width 258 height 160
click at [775, 199] on td "黃音雅" at bounding box center [779, 199] width 90 height 11
click at [776, 194] on td "黃音雅" at bounding box center [779, 199] width 90 height 11
click at [779, 124] on td "[PERSON_NAME]" at bounding box center [779, 124] width 90 height 11
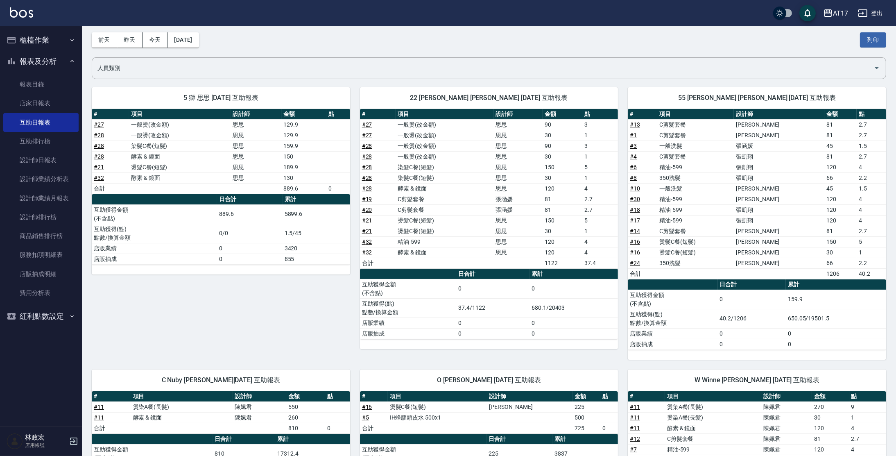
click at [68, 62] on button "報表及分析" at bounding box center [40, 61] width 75 height 21
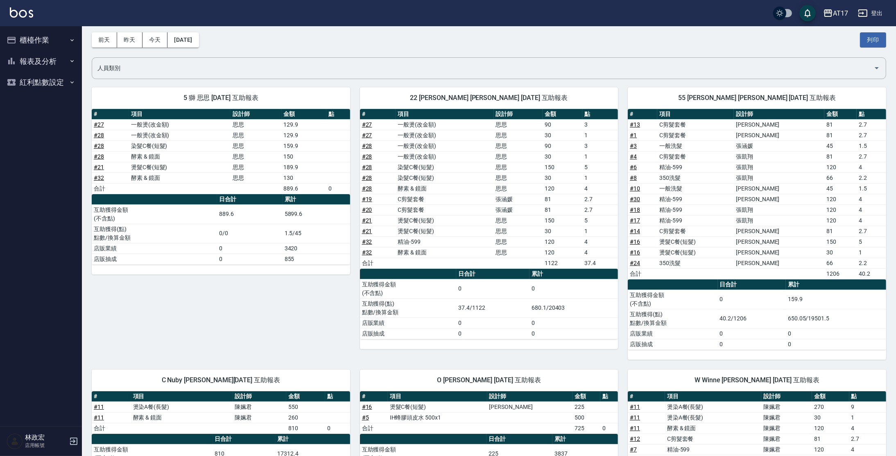
click at [68, 41] on button "櫃檯作業" at bounding box center [40, 39] width 75 height 21
click at [69, 58] on link "打帳單" at bounding box center [40, 63] width 75 height 19
